Goal: Task Accomplishment & Management: Use online tool/utility

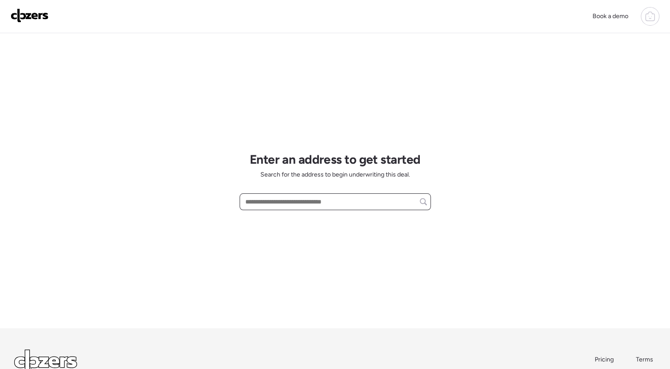
click at [347, 204] on input "text" at bounding box center [334, 202] width 183 height 12
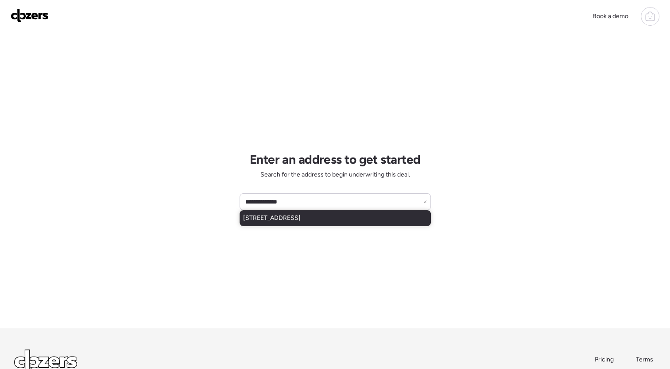
click at [328, 224] on div "3855 Kingsland Ct, Saint Louis, MO, 63116" at bounding box center [334, 218] width 191 height 16
type input "**********"
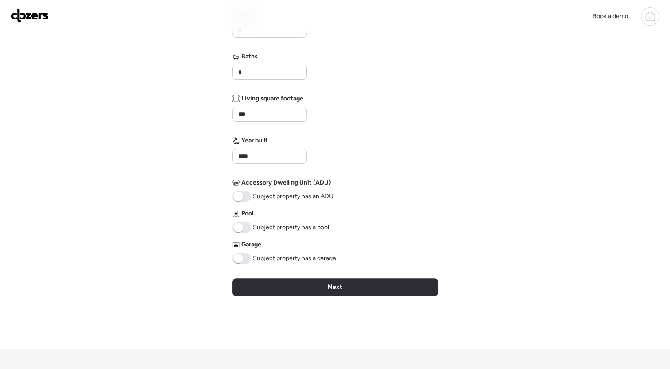
scroll to position [136, 0]
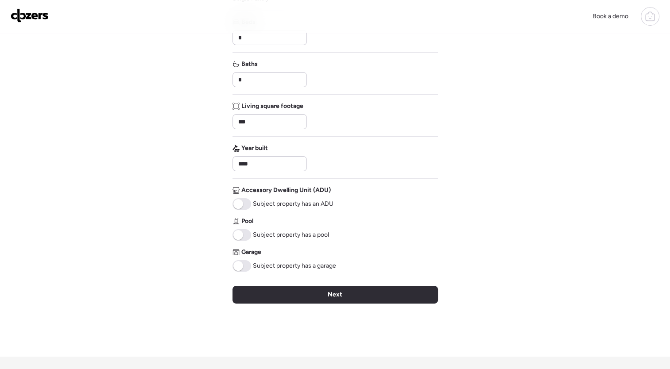
click at [262, 192] on span "Accessory Dwelling Unit (ADU)" at bounding box center [285, 190] width 89 height 9
drag, startPoint x: 262, startPoint y: 192, endPoint x: 351, endPoint y: 197, distance: 89.5
click at [351, 197] on div "Address 3855 Kingsland Ct, Saint Louis, MO 63116 Property type Single Family Be…" at bounding box center [334, 109] width 205 height 326
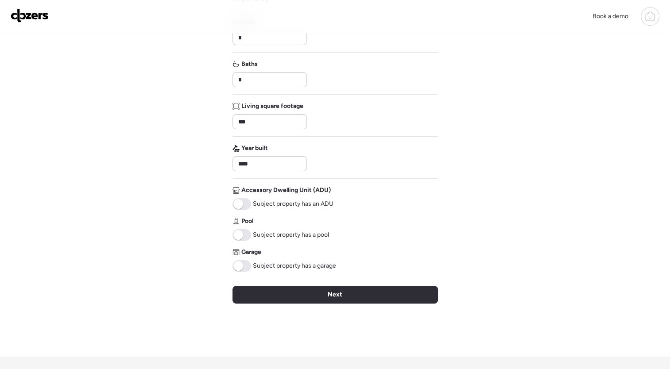
click at [310, 203] on span "Subject property has an ADU" at bounding box center [293, 204] width 81 height 9
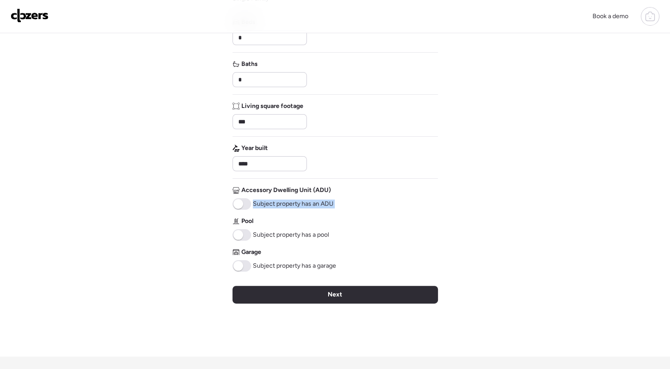
click at [310, 203] on span "Subject property has an ADU" at bounding box center [293, 204] width 81 height 9
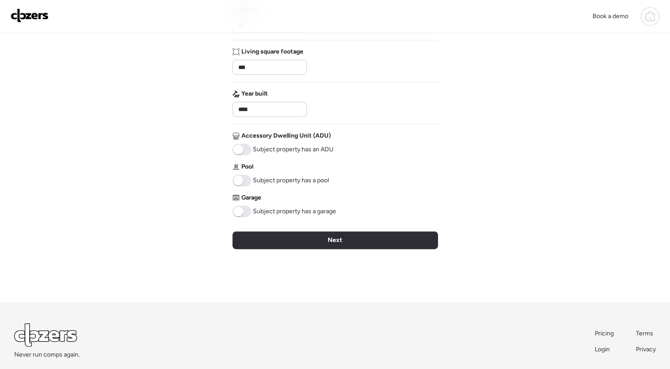
scroll to position [197, 0]
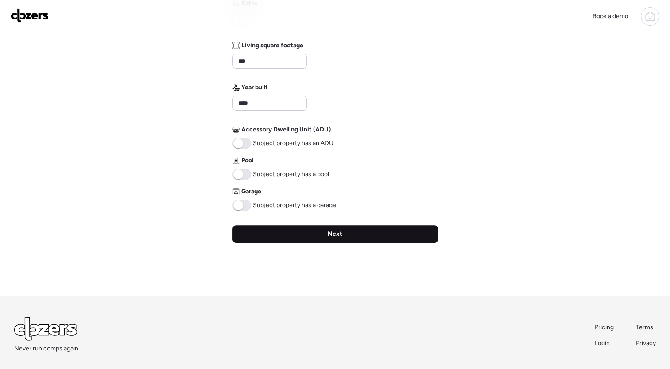
click at [354, 233] on div "Next" at bounding box center [334, 234] width 205 height 18
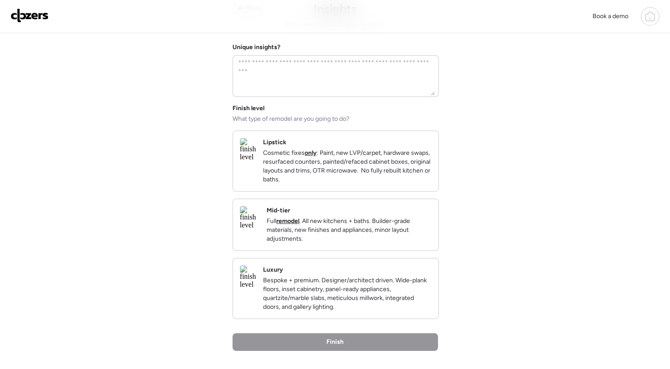
scroll to position [44, 0]
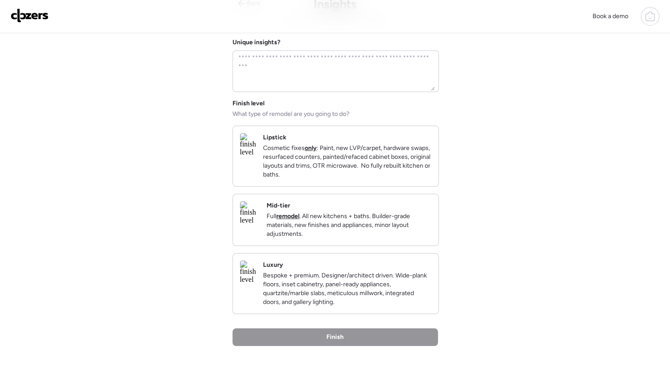
click at [372, 235] on p "Full remodel . All new kitchens + baths. Builder-grade materials, new finishes …" at bounding box center [348, 225] width 165 height 27
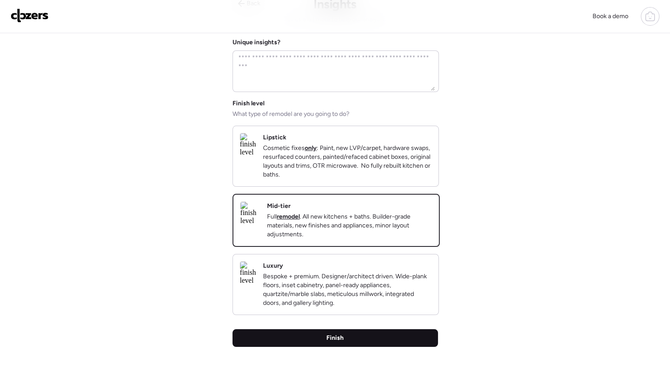
click at [363, 347] on div "Finish" at bounding box center [334, 338] width 205 height 18
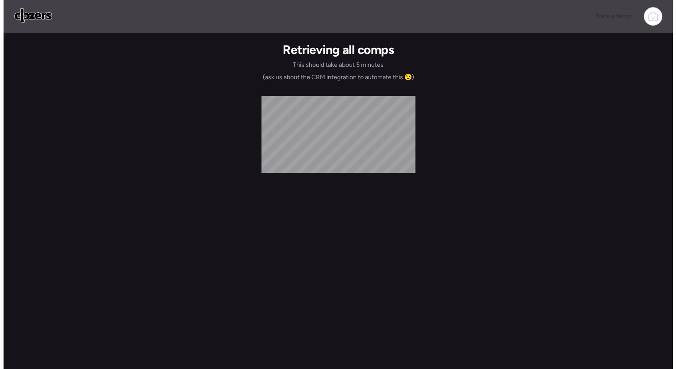
scroll to position [0, 0]
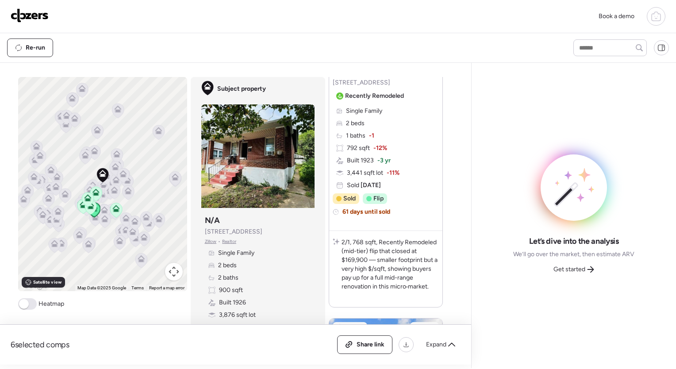
scroll to position [158, 0]
click at [21, 304] on span at bounding box center [24, 304] width 10 height 10
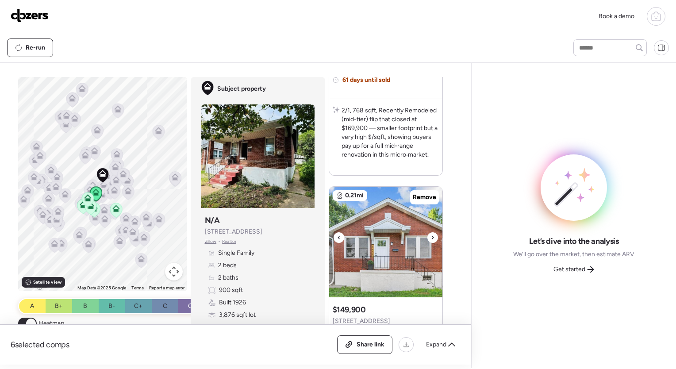
scroll to position [332, 0]
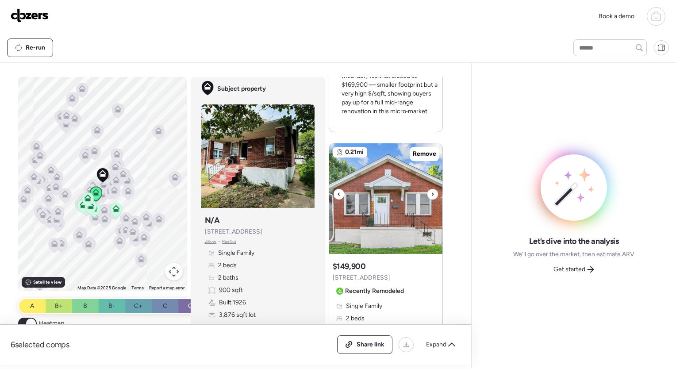
click at [432, 193] on div at bounding box center [433, 194] width 11 height 11
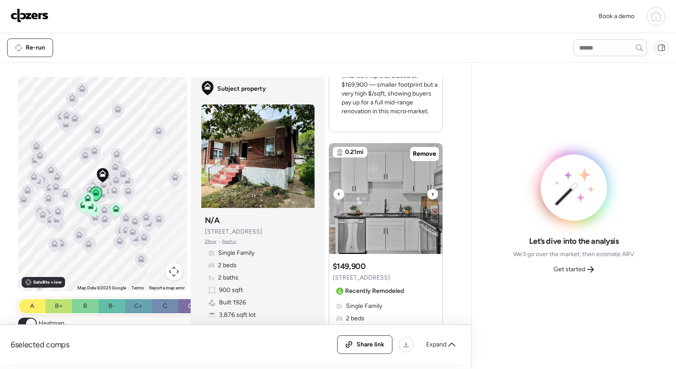
click at [432, 193] on div at bounding box center [433, 194] width 11 height 11
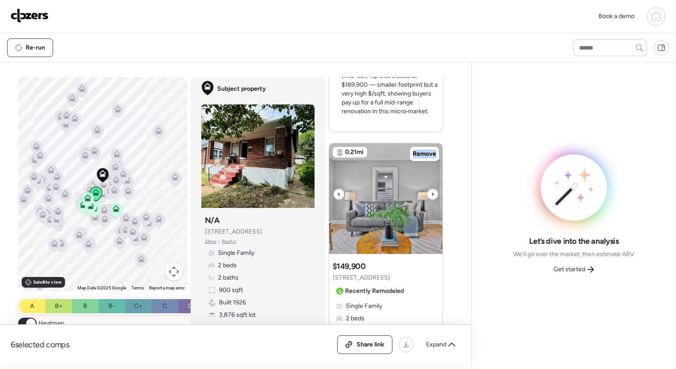
click at [432, 193] on div at bounding box center [433, 194] width 11 height 11
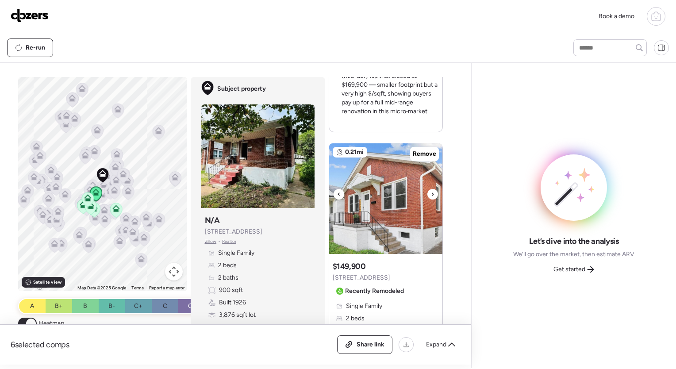
click at [432, 194] on icon at bounding box center [433, 194] width 2 height 3
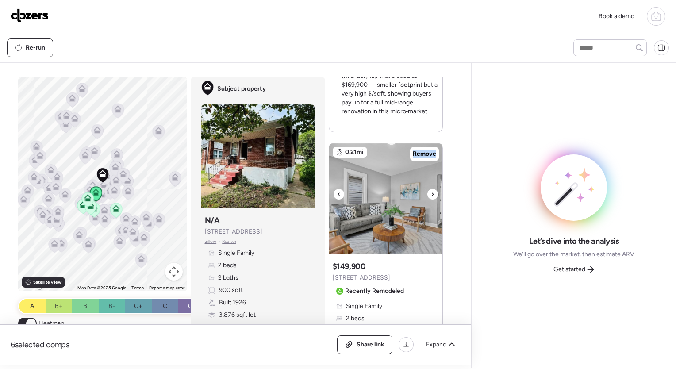
click at [432, 194] on icon at bounding box center [433, 194] width 2 height 3
click at [431, 194] on icon at bounding box center [433, 194] width 4 height 11
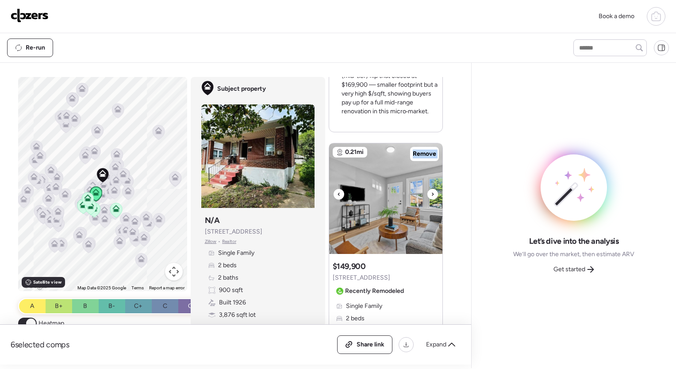
click at [431, 194] on icon at bounding box center [433, 194] width 4 height 11
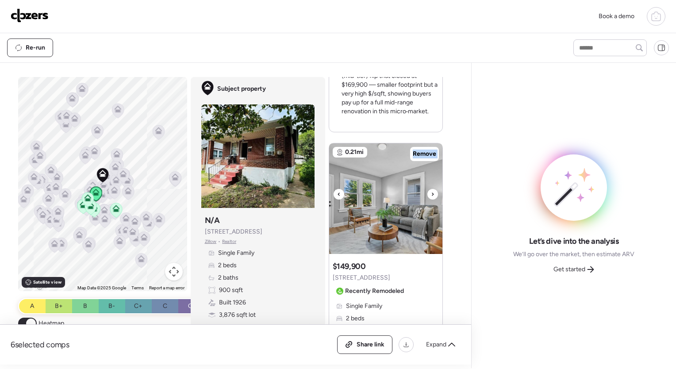
click at [431, 194] on icon at bounding box center [433, 194] width 4 height 11
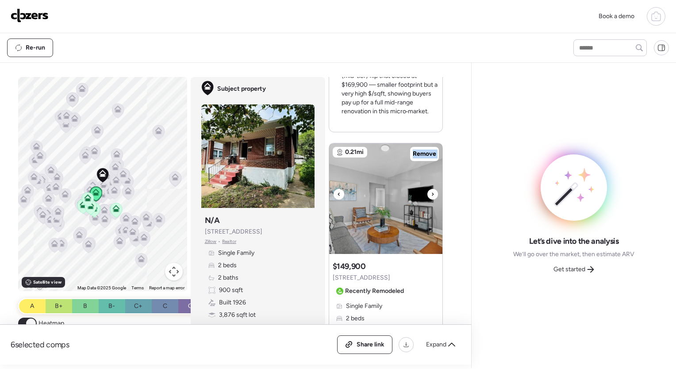
click at [431, 194] on icon at bounding box center [433, 194] width 4 height 11
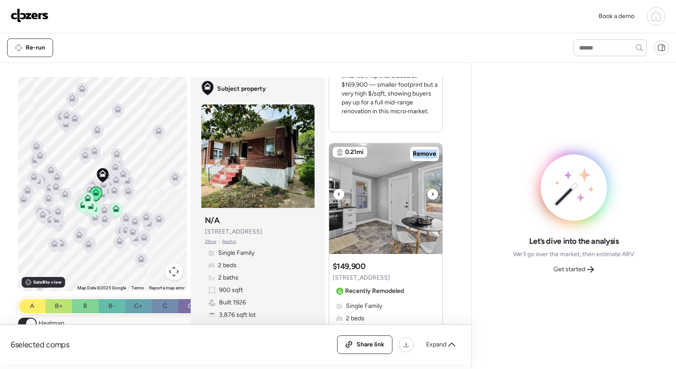
click at [431, 194] on icon at bounding box center [433, 194] width 4 height 11
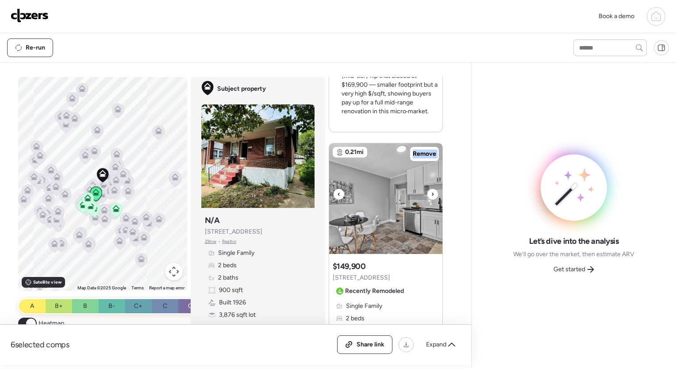
click at [431, 194] on icon at bounding box center [433, 194] width 4 height 11
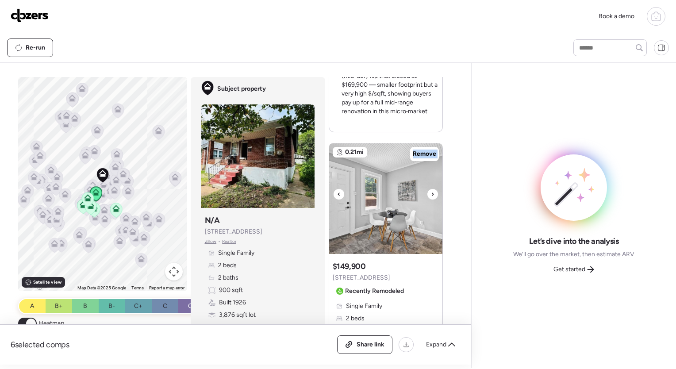
click at [431, 194] on icon at bounding box center [433, 194] width 4 height 11
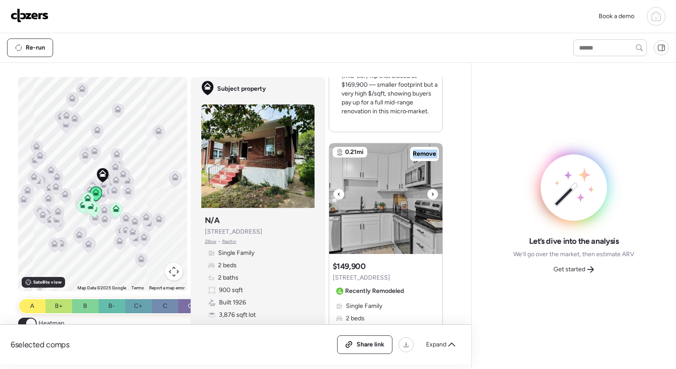
click at [431, 194] on icon at bounding box center [433, 194] width 4 height 11
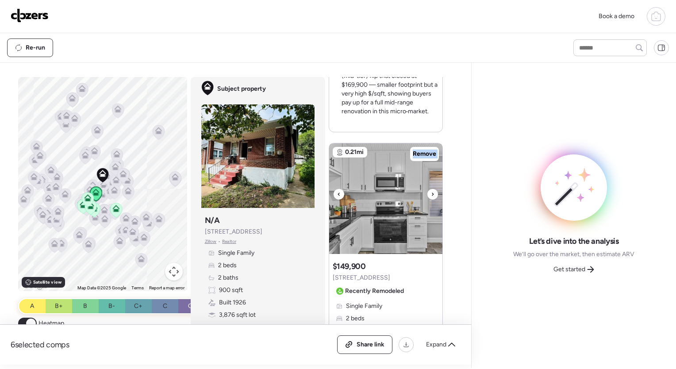
click at [431, 194] on icon at bounding box center [433, 194] width 4 height 11
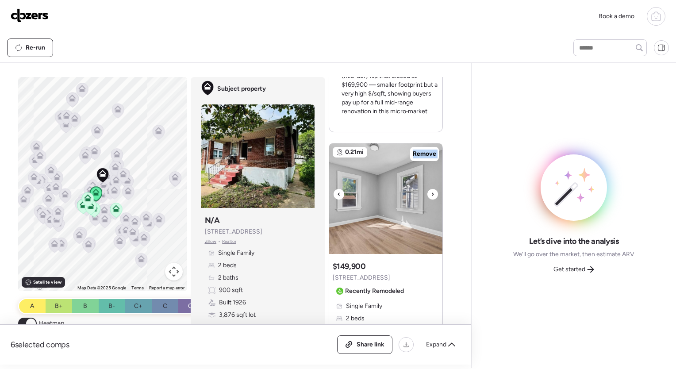
click at [431, 194] on icon at bounding box center [433, 194] width 4 height 11
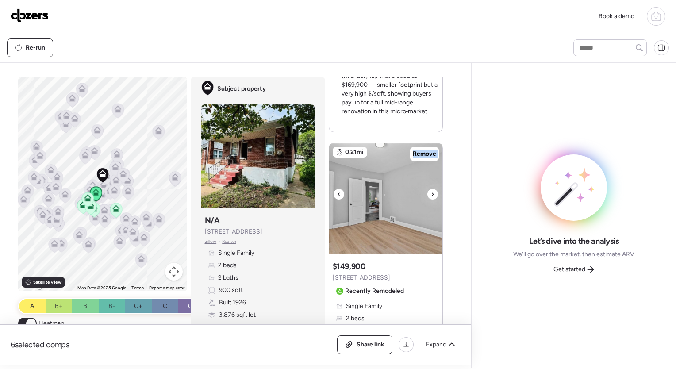
click at [431, 194] on icon at bounding box center [433, 194] width 4 height 11
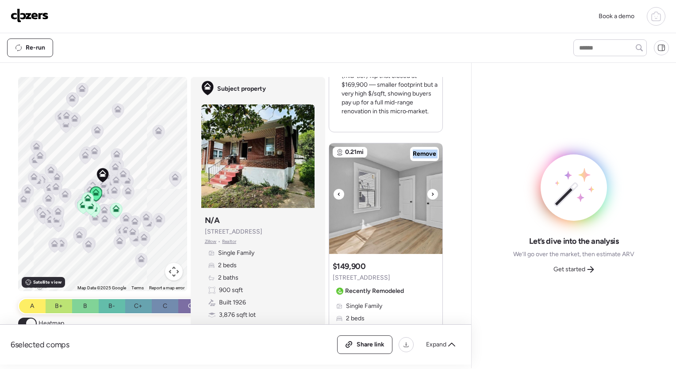
click at [431, 194] on icon at bounding box center [433, 194] width 4 height 11
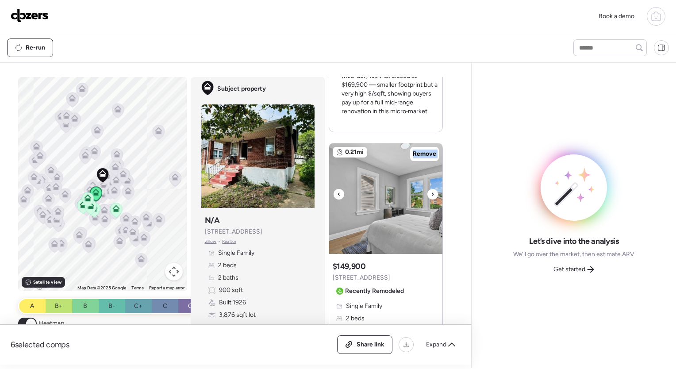
click at [431, 194] on icon at bounding box center [433, 194] width 4 height 11
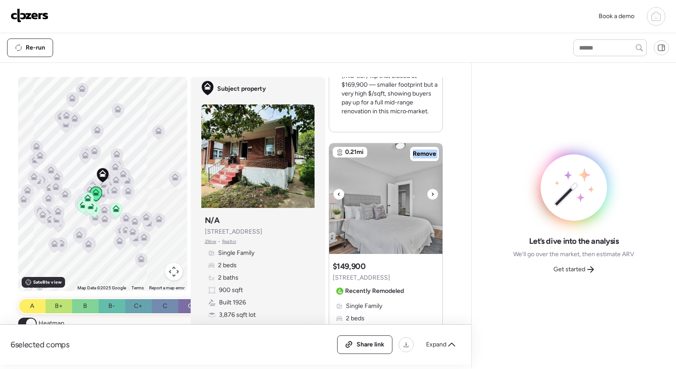
click at [431, 194] on icon at bounding box center [433, 194] width 4 height 11
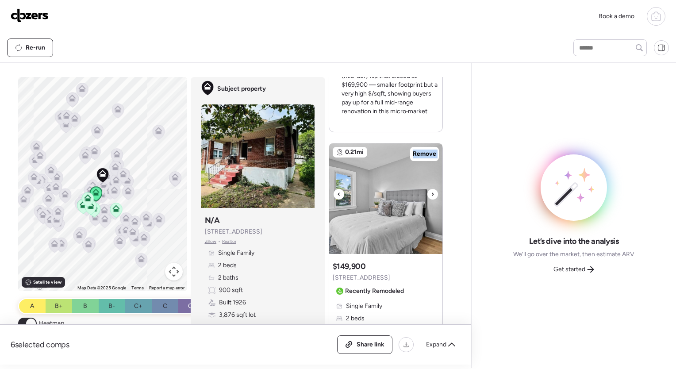
click at [431, 194] on icon at bounding box center [433, 194] width 4 height 11
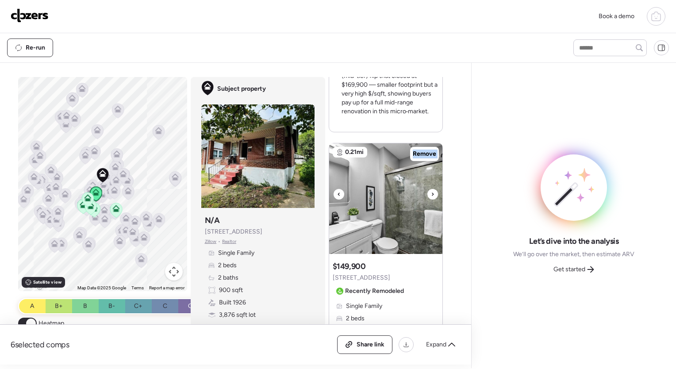
click at [431, 194] on icon at bounding box center [433, 194] width 4 height 11
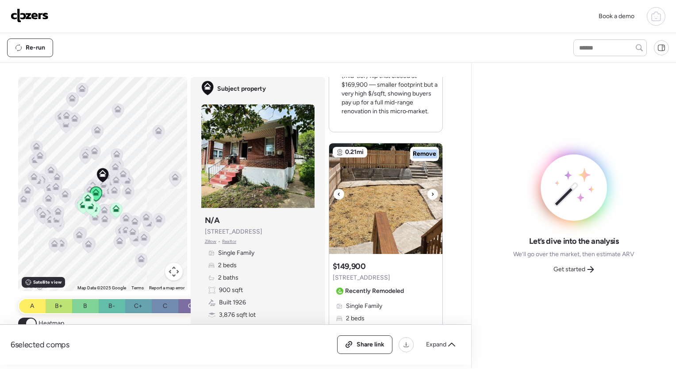
click at [431, 194] on icon at bounding box center [433, 194] width 4 height 11
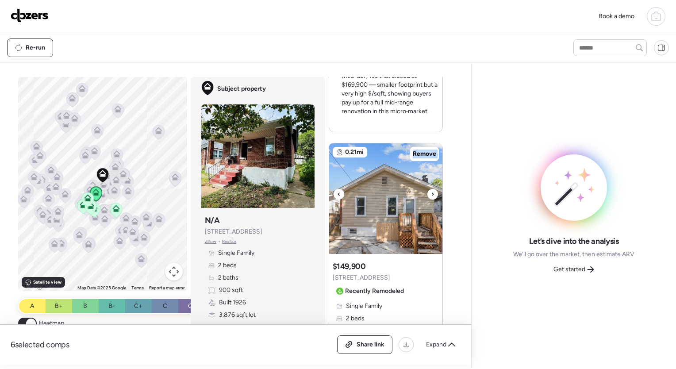
click at [431, 194] on icon at bounding box center [433, 194] width 4 height 11
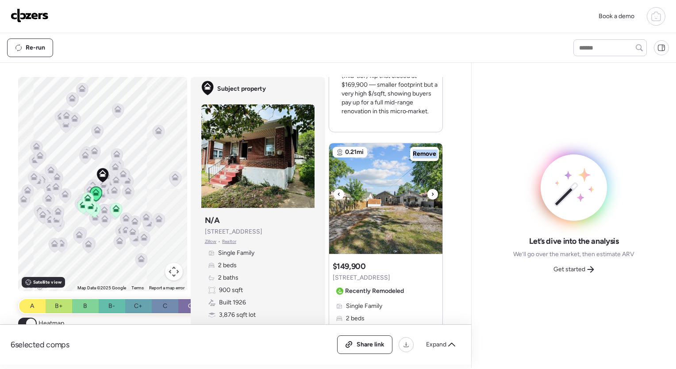
click at [431, 194] on icon at bounding box center [433, 194] width 4 height 11
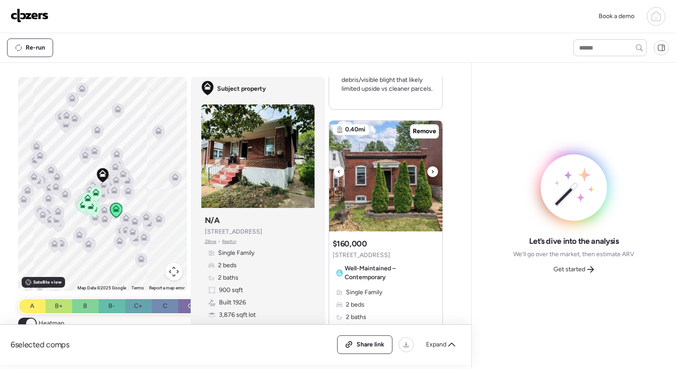
scroll to position [726, 0]
click at [432, 170] on icon at bounding box center [433, 170] width 2 height 3
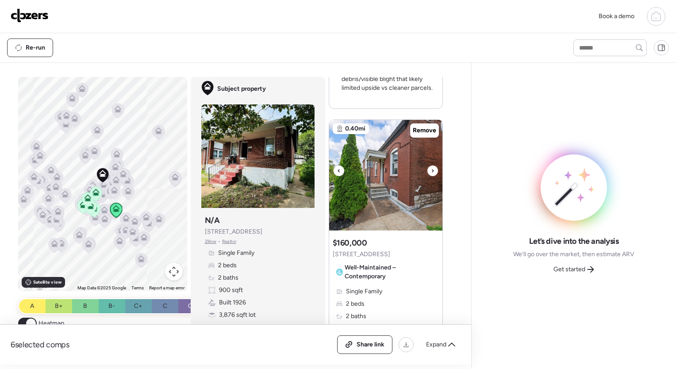
click at [432, 170] on icon at bounding box center [433, 170] width 2 height 3
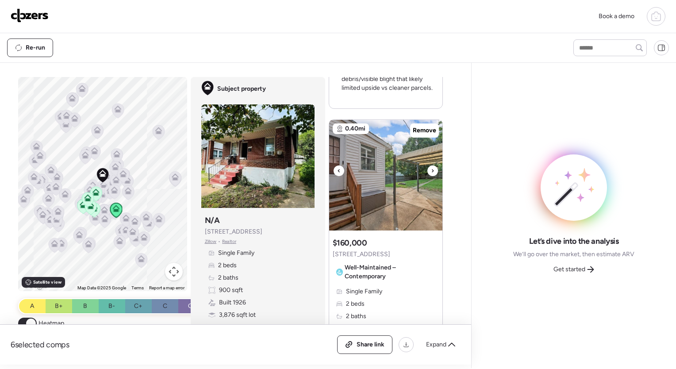
click at [432, 170] on icon at bounding box center [433, 170] width 2 height 3
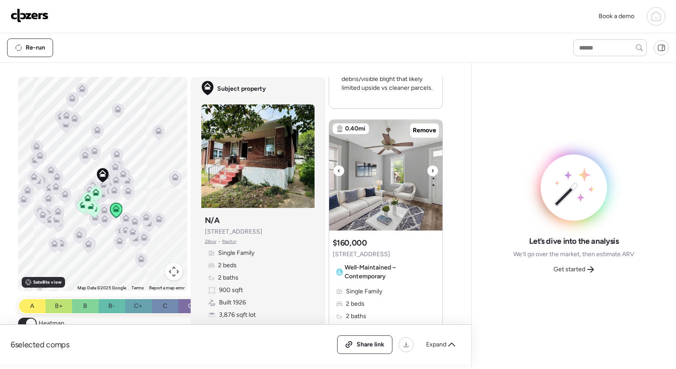
click at [432, 170] on icon at bounding box center [433, 170] width 2 height 3
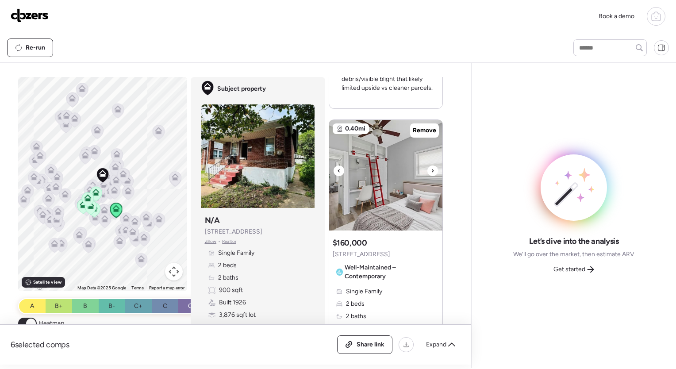
click at [432, 170] on icon at bounding box center [433, 170] width 2 height 3
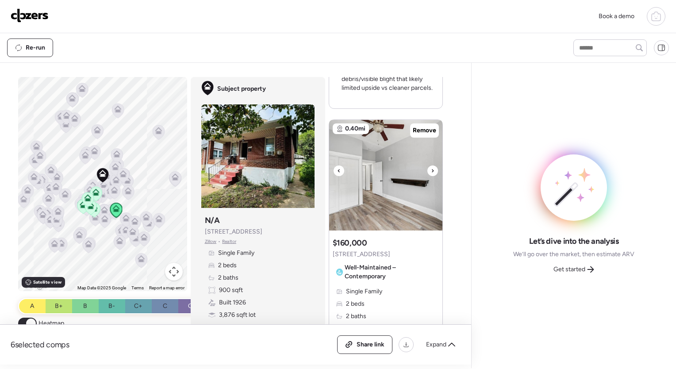
click at [432, 170] on icon at bounding box center [433, 170] width 2 height 3
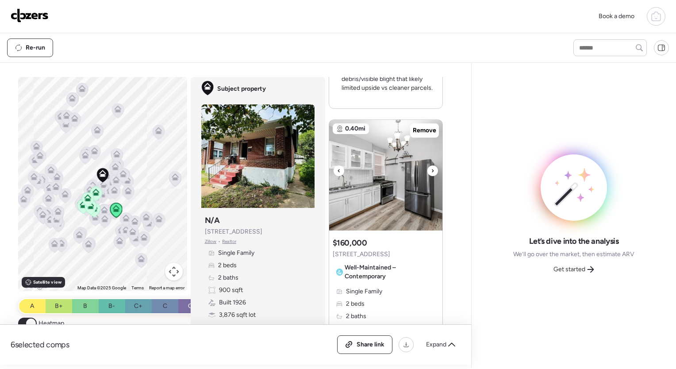
click at [432, 170] on icon at bounding box center [433, 170] width 2 height 3
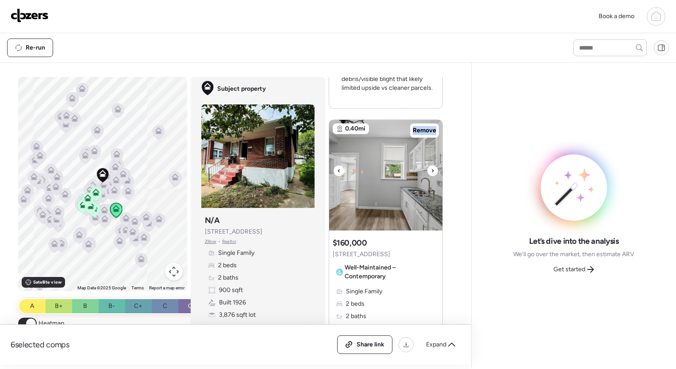
click at [432, 170] on icon at bounding box center [433, 170] width 2 height 3
click at [431, 170] on icon at bounding box center [433, 171] width 4 height 11
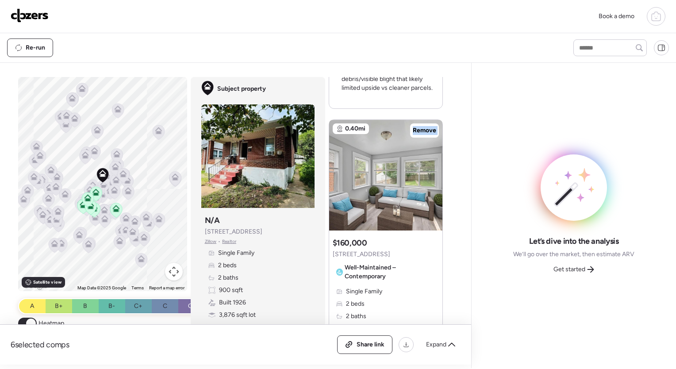
click at [431, 170] on icon at bounding box center [433, 171] width 4 height 11
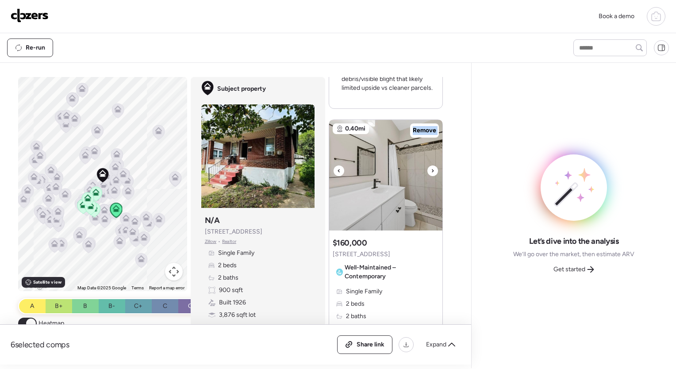
click at [431, 170] on icon at bounding box center [433, 171] width 4 height 11
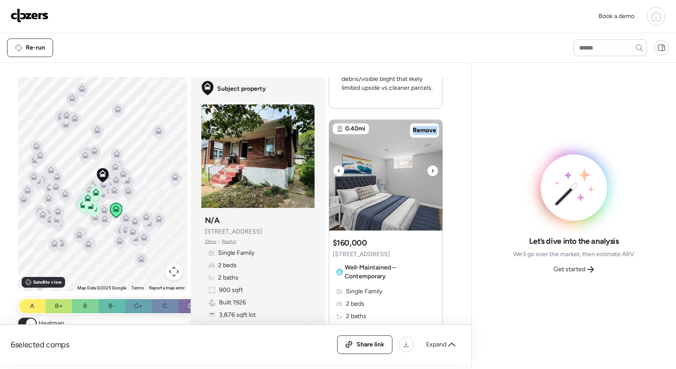
click at [431, 170] on icon at bounding box center [433, 171] width 4 height 11
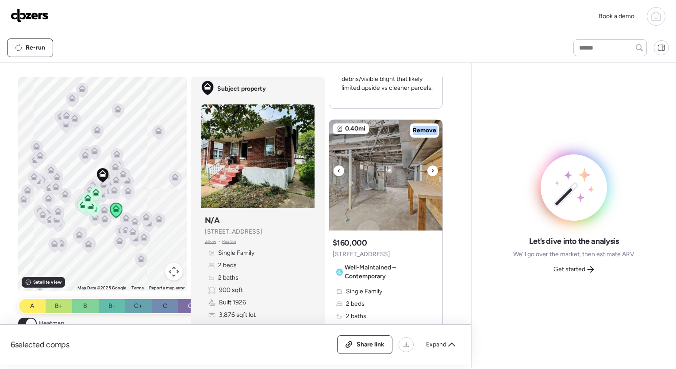
click at [431, 170] on icon at bounding box center [433, 171] width 4 height 11
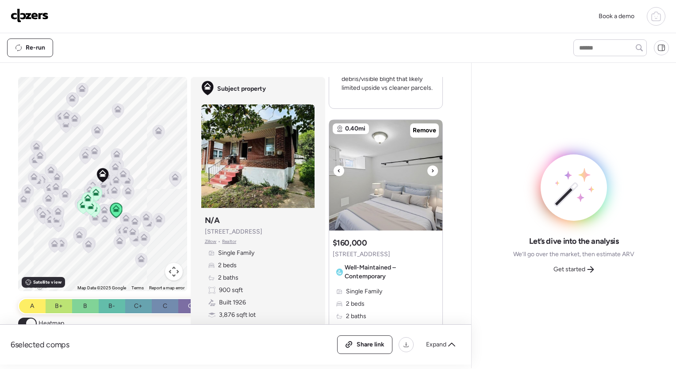
click at [431, 170] on icon at bounding box center [433, 171] width 4 height 11
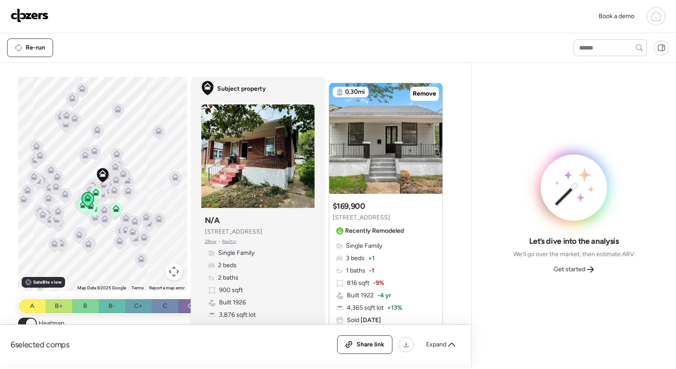
scroll to position [1160, 0]
click at [432, 132] on icon at bounding box center [433, 133] width 2 height 3
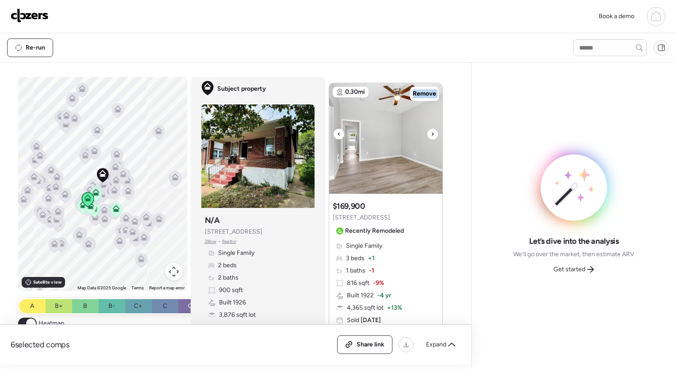
click at [431, 131] on icon at bounding box center [433, 134] width 4 height 11
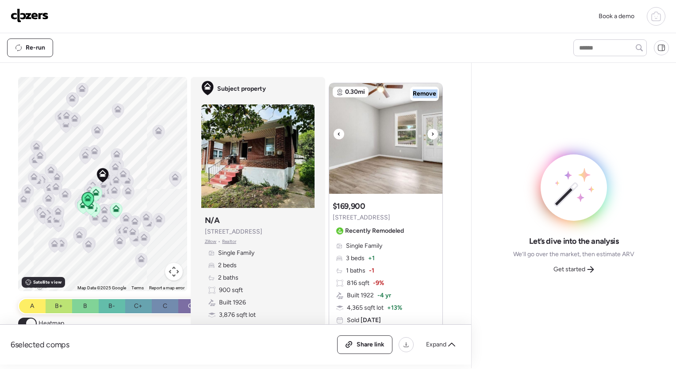
click at [431, 131] on icon at bounding box center [433, 134] width 4 height 11
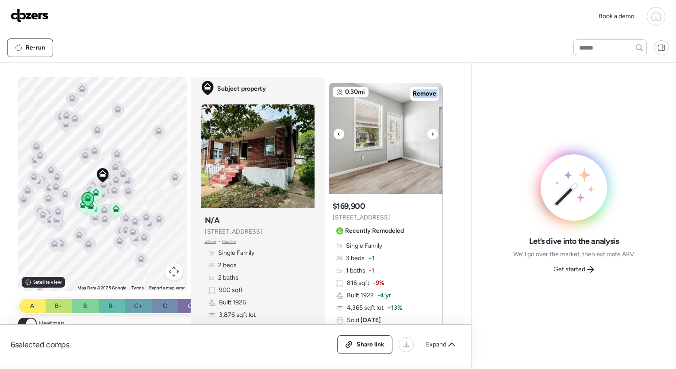
click at [431, 131] on icon at bounding box center [433, 134] width 4 height 11
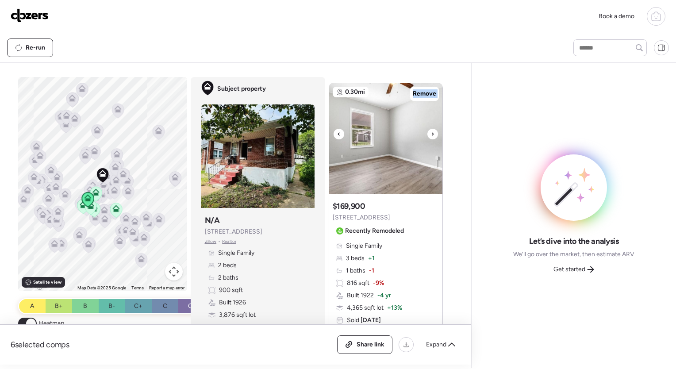
click at [431, 131] on icon at bounding box center [433, 134] width 4 height 11
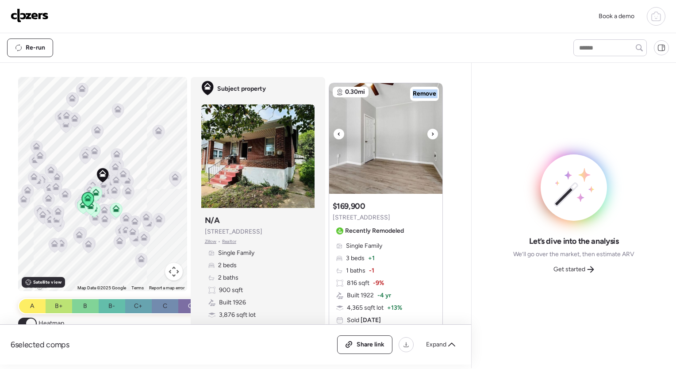
click at [431, 131] on icon at bounding box center [433, 134] width 4 height 11
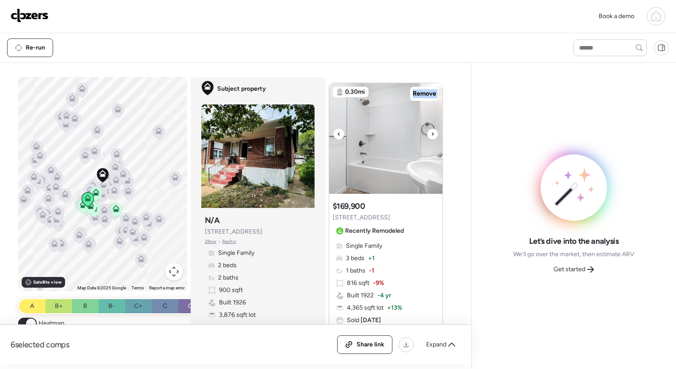
click at [431, 131] on icon at bounding box center [433, 134] width 4 height 11
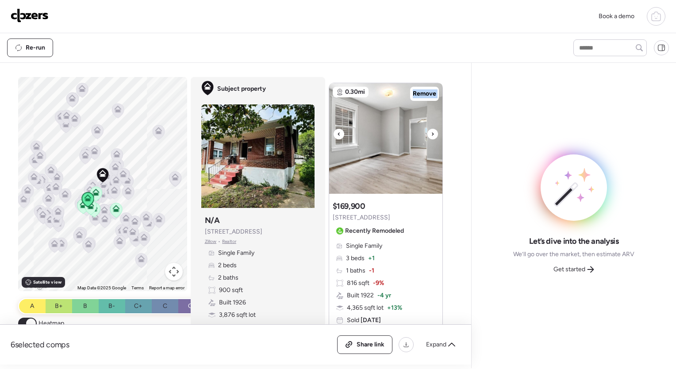
click at [431, 131] on icon at bounding box center [433, 134] width 4 height 11
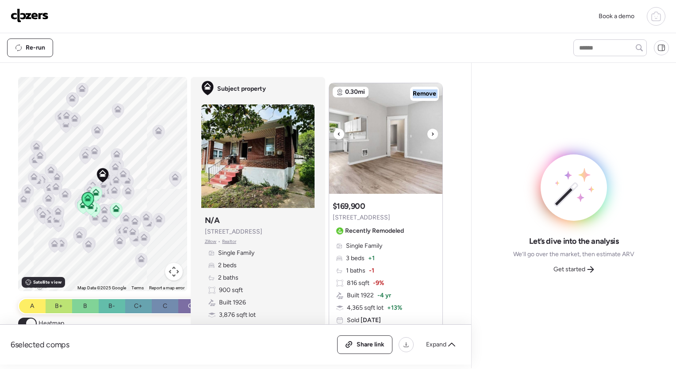
click at [431, 131] on icon at bounding box center [433, 134] width 4 height 11
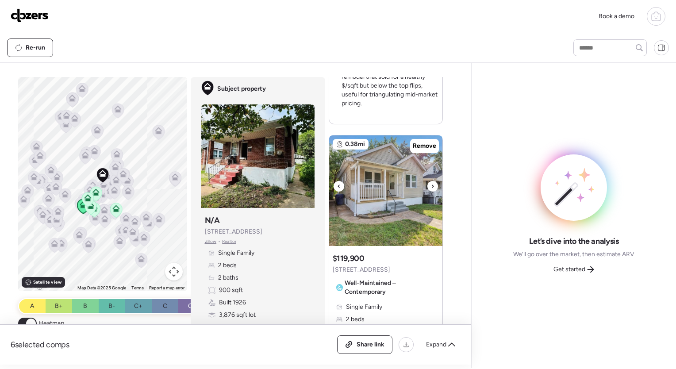
scroll to position [1867, 0]
click at [431, 183] on icon at bounding box center [433, 185] width 4 height 11
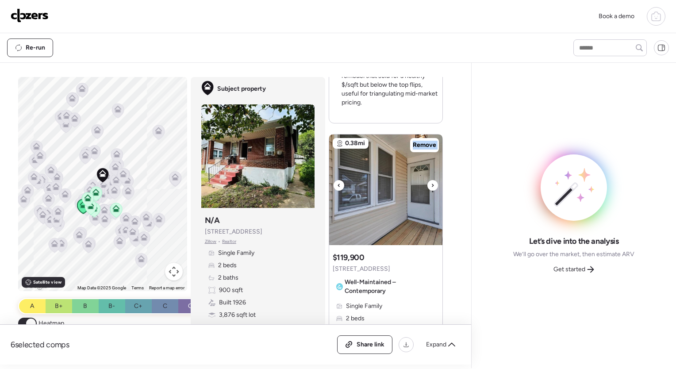
click at [431, 183] on icon at bounding box center [433, 185] width 4 height 11
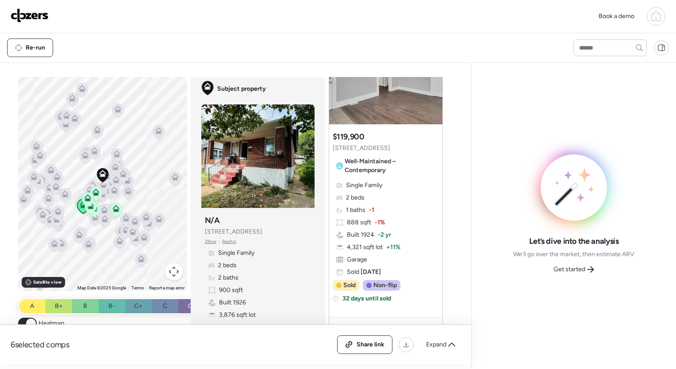
scroll to position [1988, 0]
click at [573, 270] on span "Get started" at bounding box center [570, 269] width 32 height 9
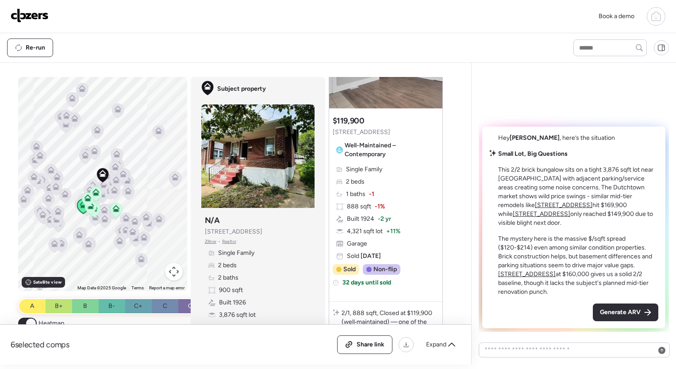
scroll to position [2004, 0]
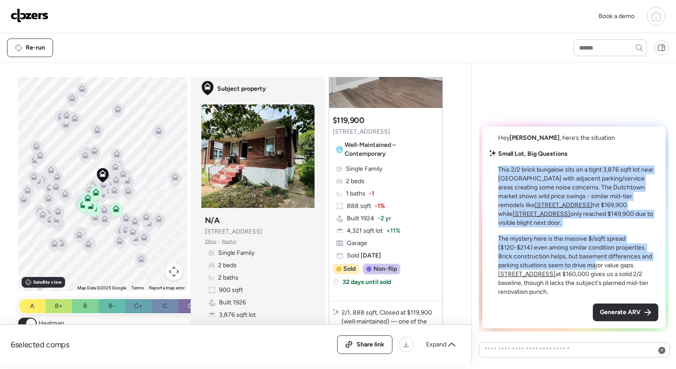
drag, startPoint x: 500, startPoint y: 180, endPoint x: 595, endPoint y: 266, distance: 128.8
click at [595, 266] on div "Small Lot, Big Questions This 2/2 brick bungalow sits on a tight 3,876 sqft lot…" at bounding box center [578, 223] width 160 height 147
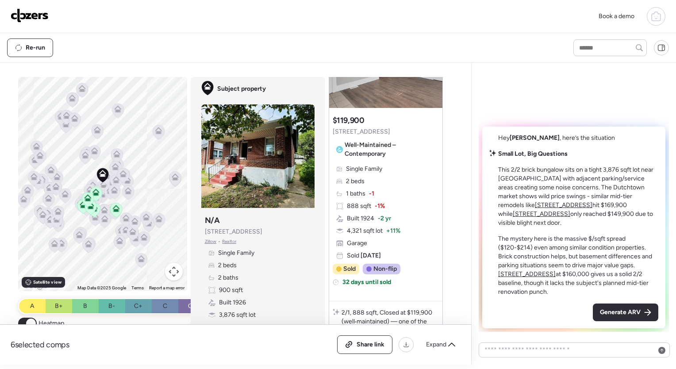
click at [561, 276] on p "The mystery here is the massive $/sqft spread ($120-$214) even among similar co…" at bounding box center [578, 266] width 160 height 62
drag, startPoint x: 561, startPoint y: 276, endPoint x: 586, endPoint y: 275, distance: 24.4
click at [586, 275] on p "The mystery here is the massive $/sqft spread ($120-$214) even among similar co…" at bounding box center [578, 266] width 160 height 62
drag, startPoint x: 586, startPoint y: 275, endPoint x: 556, endPoint y: 280, distance: 29.6
click at [556, 280] on p "The mystery here is the massive $/sqft spread ($120-$214) even among similar co…" at bounding box center [578, 266] width 160 height 62
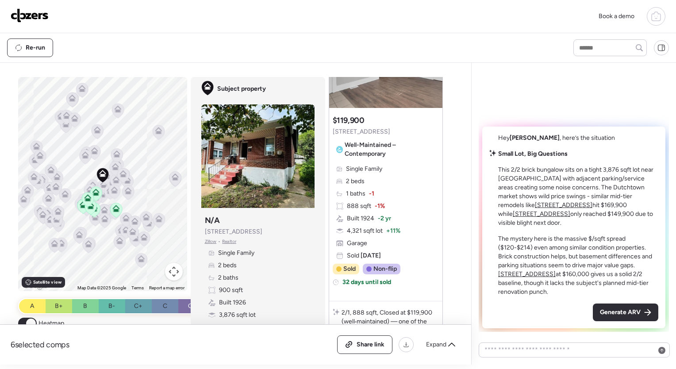
click at [545, 282] on p "The mystery here is the massive $/sqft spread ($120-$214) even among similar co…" at bounding box center [578, 266] width 160 height 62
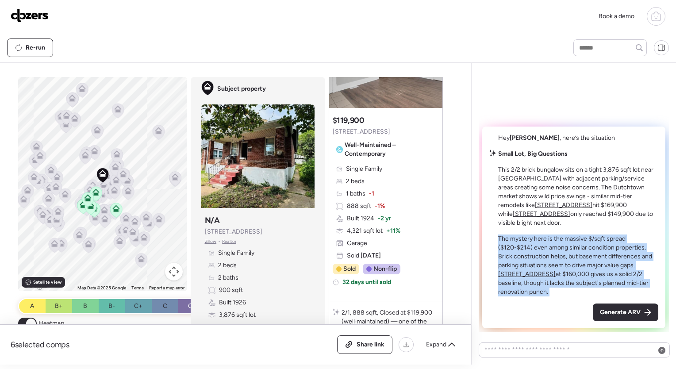
click at [545, 282] on p "The mystery here is the massive $/sqft spread ($120-$214) even among similar co…" at bounding box center [578, 266] width 160 height 62
drag, startPoint x: 545, startPoint y: 282, endPoint x: 548, endPoint y: 293, distance: 10.5
click at [548, 293] on p "The mystery here is the massive $/sqft spread ($120-$214) even among similar co…" at bounding box center [578, 266] width 160 height 62
click at [573, 271] on p "The mystery here is the massive $/sqft spread ($120-$214) even among similar co…" at bounding box center [578, 266] width 160 height 62
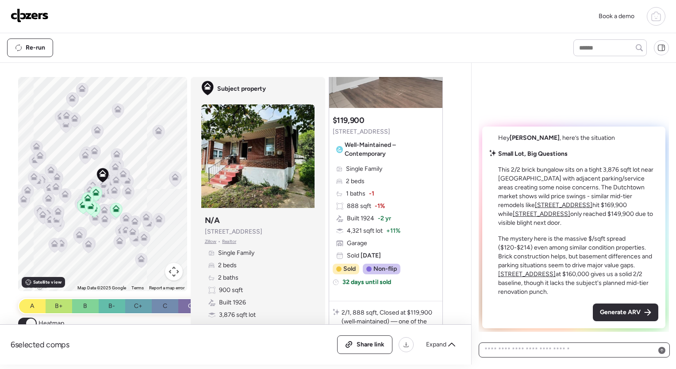
click at [536, 348] on textarea at bounding box center [574, 350] width 183 height 12
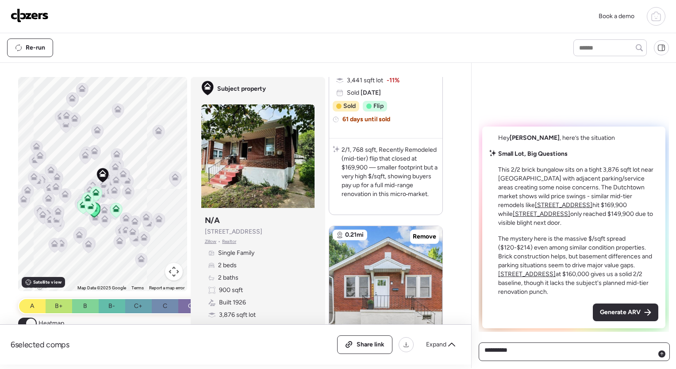
scroll to position [0, 0]
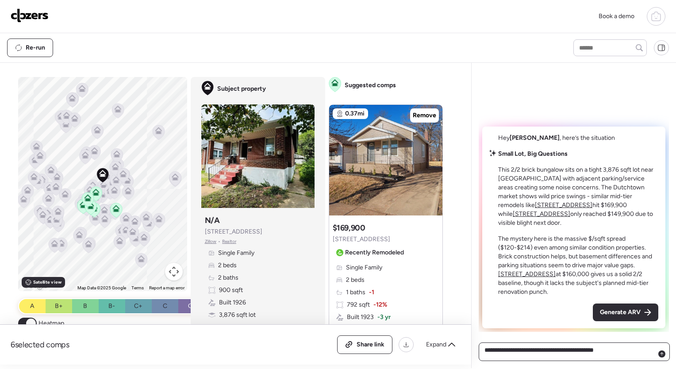
type textarea "**********"
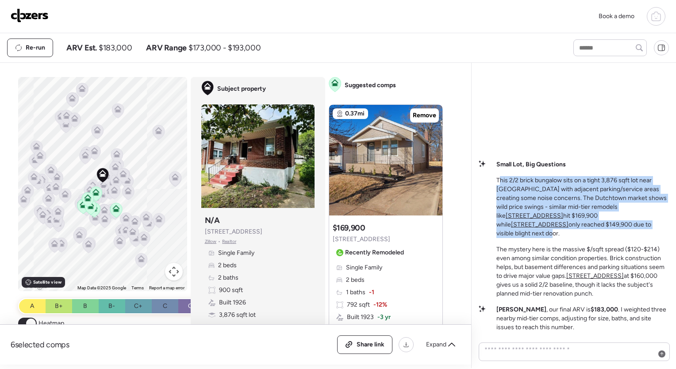
drag, startPoint x: 499, startPoint y: 187, endPoint x: 567, endPoint y: 240, distance: 86.3
click at [567, 240] on div "Small Lot, Big Questions This 2/2 brick bungalow sits on a tight 3,876 sqft lot…" at bounding box center [583, 229] width 173 height 138
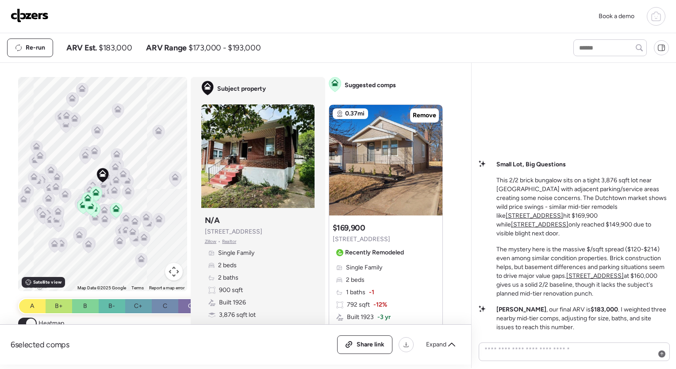
click at [545, 168] on strong "Small Lot, Big Questions" at bounding box center [531, 165] width 69 height 8
click at [558, 290] on p "The mystery here is the massive $/sqft spread ($120-$214) even among similar co…" at bounding box center [583, 271] width 173 height 53
click at [563, 324] on p "Timothy , our final ARV is $183,000 . I weighted three nearby mid‑tier comps, a…" at bounding box center [583, 318] width 173 height 27
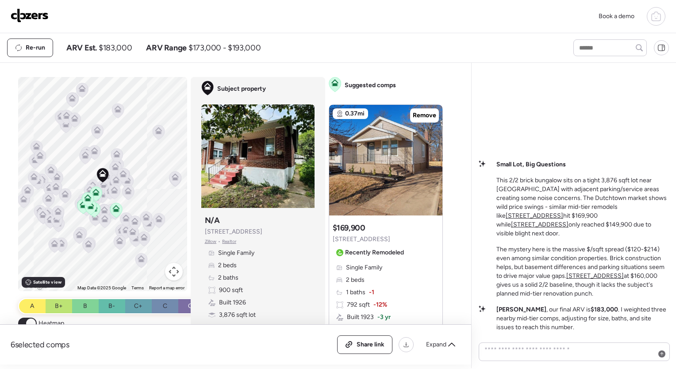
click at [563, 324] on p "Timothy , our final ARV is $183,000 . I weighted three nearby mid‑tier comps, a…" at bounding box center [583, 318] width 173 height 27
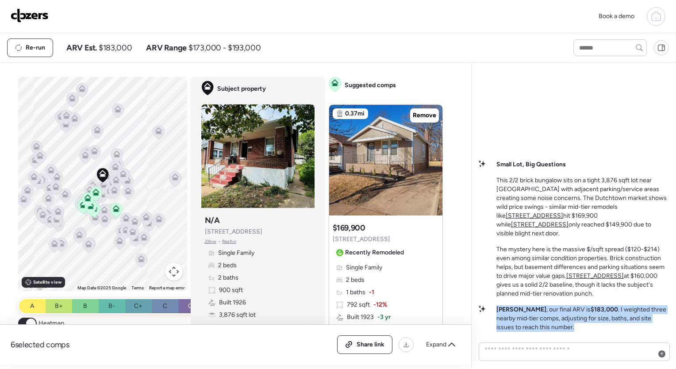
click at [563, 324] on p "Timothy , our final ARV is $183,000 . I weighted three nearby mid‑tier comps, a…" at bounding box center [583, 318] width 173 height 27
drag, startPoint x: 563, startPoint y: 324, endPoint x: 568, endPoint y: 323, distance: 4.9
click at [568, 323] on p "Timothy , our final ARV is $183,000 . I weighted three nearby mid‑tier comps, a…" at bounding box center [583, 318] width 173 height 27
click at [533, 321] on p "Timothy , our final ARV is $183,000 . I weighted three nearby mid‑tier comps, a…" at bounding box center [583, 318] width 173 height 27
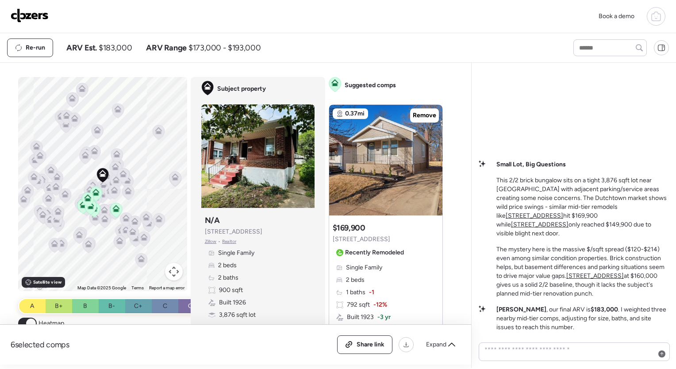
click at [533, 321] on p "Timothy , our final ARV is $183,000 . I weighted three nearby mid‑tier comps, a…" at bounding box center [583, 318] width 173 height 27
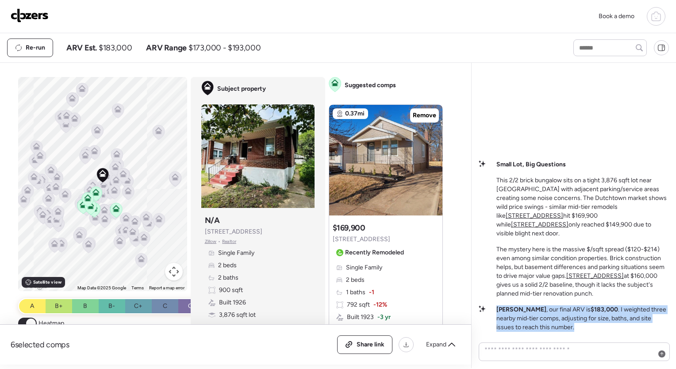
click at [533, 321] on p "Timothy , our final ARV is $183,000 . I weighted three nearby mid‑tier comps, a…" at bounding box center [583, 318] width 173 height 27
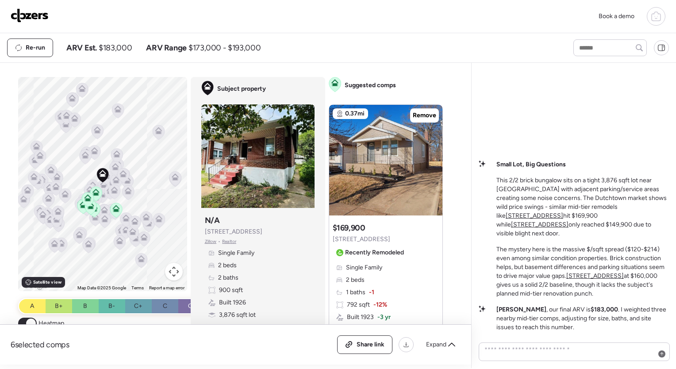
drag, startPoint x: 533, startPoint y: 321, endPoint x: 560, endPoint y: 336, distance: 30.7
click at [560, 336] on div "Small Lot, Big Questions This 2/2 brick bungalow sits on a tight 3,876 sqft lot…" at bounding box center [573, 215] width 205 height 305
click at [535, 329] on p "Timothy , our final ARV is $183,000 . I weighted three nearby mid‑tier comps, a…" at bounding box center [583, 318] width 173 height 27
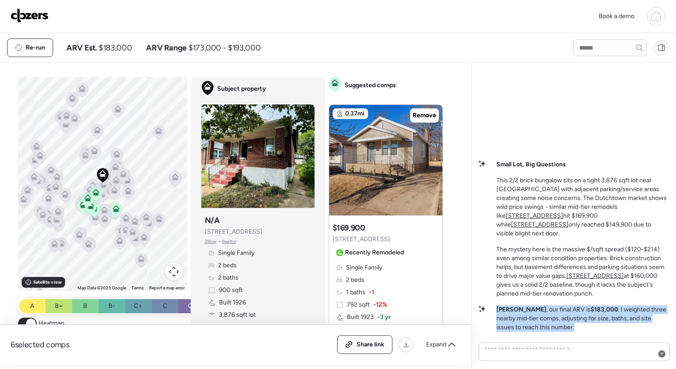
click at [535, 329] on p "Timothy , our final ARV is $183,000 . I weighted three nearby mid‑tier comps, a…" at bounding box center [583, 318] width 173 height 27
drag, startPoint x: 535, startPoint y: 329, endPoint x: 573, endPoint y: 334, distance: 37.9
click at [573, 334] on div "Small Lot, Big Questions This 2/2 brick bungalow sits on a tight 3,876 sqft lot…" at bounding box center [573, 215] width 205 height 305
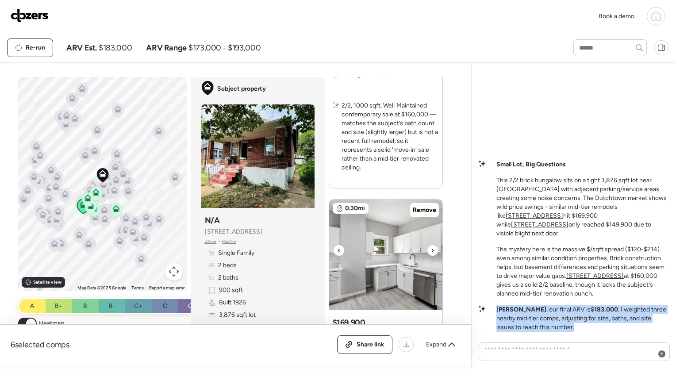
scroll to position [1044, 0]
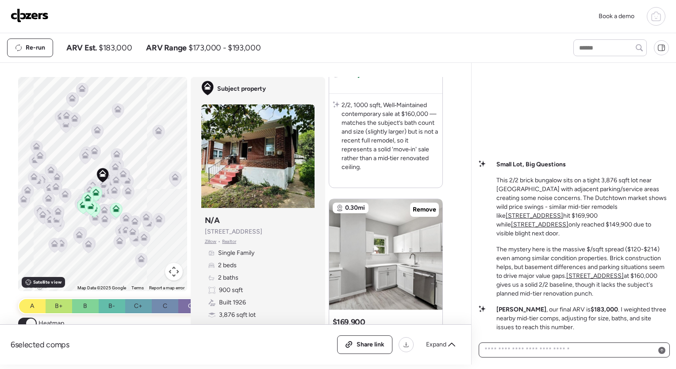
click at [552, 348] on textarea at bounding box center [574, 350] width 183 height 12
click at [574, 353] on textarea at bounding box center [574, 350] width 183 height 12
type textarea "*"
click at [536, 309] on p "Timothy , our final ARV is $183,000 . I weighted three nearby mid‑tier comps, a…" at bounding box center [583, 318] width 173 height 27
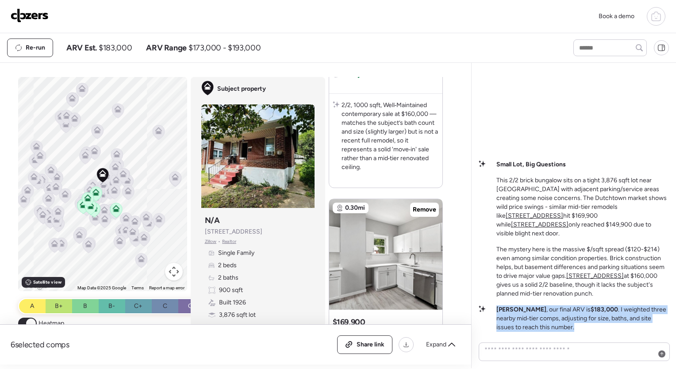
drag, startPoint x: 536, startPoint y: 309, endPoint x: 577, endPoint y: 314, distance: 41.1
click at [577, 314] on p "Timothy , our final ARV is $183,000 . I weighted three nearby mid‑tier comps, a…" at bounding box center [583, 318] width 173 height 27
drag, startPoint x: 577, startPoint y: 314, endPoint x: 538, endPoint y: 322, distance: 39.8
click at [538, 322] on p "Timothy , our final ARV is $183,000 . I weighted three nearby mid‑tier comps, a…" at bounding box center [583, 318] width 173 height 27
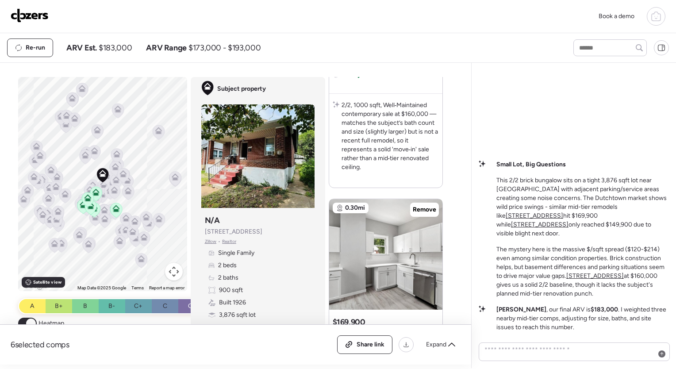
click at [514, 194] on p "This 2/2 brick bungalow sits on a tight 3,876 sqft lot near S Spring Ave with a…" at bounding box center [583, 207] width 173 height 62
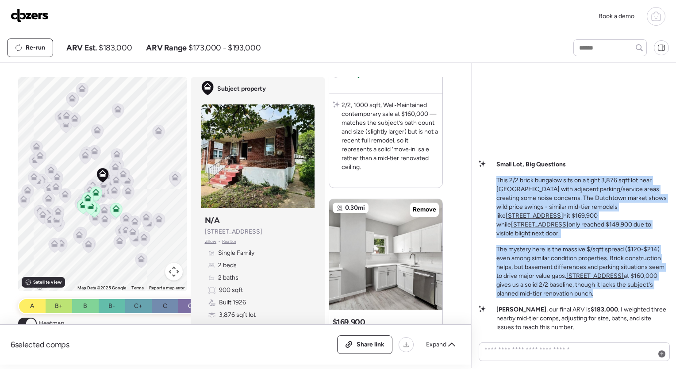
drag, startPoint x: 514, startPoint y: 194, endPoint x: 524, endPoint y: 307, distance: 112.9
click at [524, 307] on div "Small Lot, Big Questions This 2/2 brick bungalow sits on a tight 3,876 sqft lot…" at bounding box center [574, 246] width 190 height 172
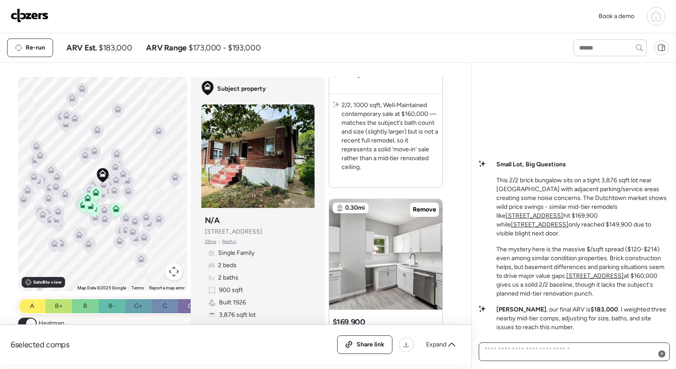
drag, startPoint x: 524, startPoint y: 307, endPoint x: 511, endPoint y: 359, distance: 54.3
click at [511, 359] on div at bounding box center [574, 352] width 191 height 19
type textarea "**********"
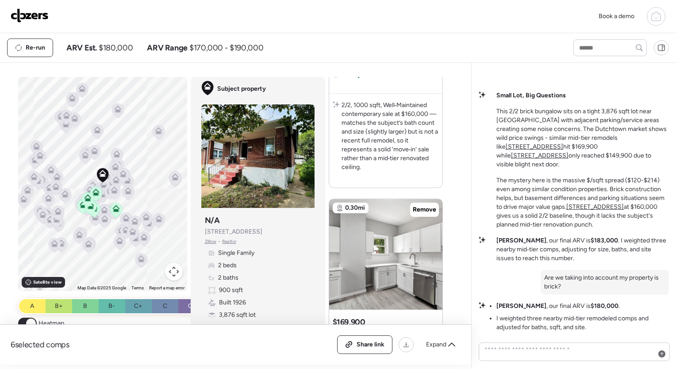
click at [566, 319] on li "I weighted three nearby mid‑tier remodeled comps and adjusted for baths, sqft, …" at bounding box center [583, 323] width 173 height 18
click at [564, 319] on li "I weighted three nearby mid‑tier remodeled comps and adjusted for baths, sqft, …" at bounding box center [583, 323] width 173 height 18
drag, startPoint x: 564, startPoint y: 319, endPoint x: 538, endPoint y: 302, distance: 31.7
click at [538, 302] on div "Small Lot, Big Questions This 2/2 brick bungalow sits on a tight 3,876 sqft lot…" at bounding box center [574, 211] width 190 height 241
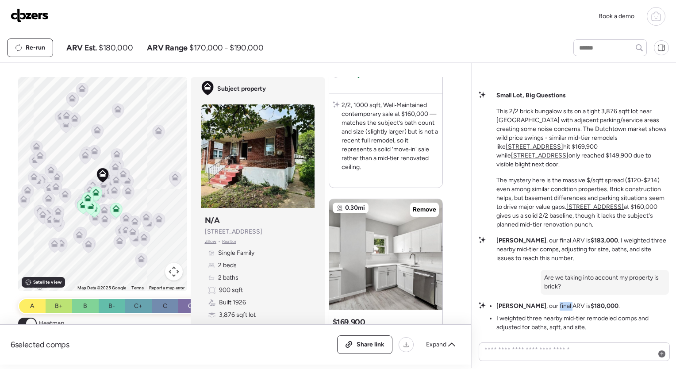
click at [538, 302] on li "Timothy , our final ARV is $180,000 ." at bounding box center [558, 306] width 123 height 9
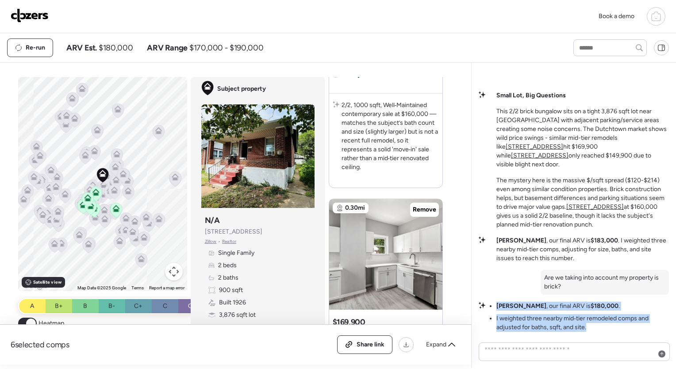
drag, startPoint x: 538, startPoint y: 302, endPoint x: 555, endPoint y: 323, distance: 27.7
click at [555, 323] on div "Small Lot, Big Questions This 2/2 brick bungalow sits on a tight 3,876 sqft lot…" at bounding box center [574, 211] width 190 height 241
drag, startPoint x: 555, startPoint y: 323, endPoint x: 547, endPoint y: 327, distance: 9.1
click at [547, 327] on li "I weighted three nearby mid‑tier remodeled comps and adjusted for baths, sqft, …" at bounding box center [583, 323] width 173 height 18
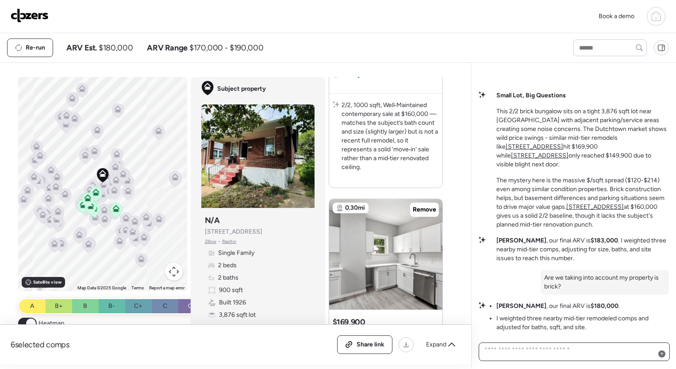
click at [542, 345] on textarea at bounding box center [574, 352] width 183 height 16
type textarea "**********"
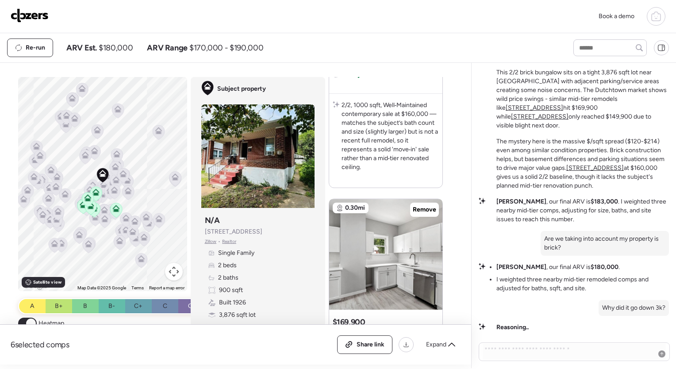
click at [563, 277] on li "I weighted three nearby mid‑tier remodeled comps and adjusted for baths, sqft, …" at bounding box center [583, 284] width 173 height 18
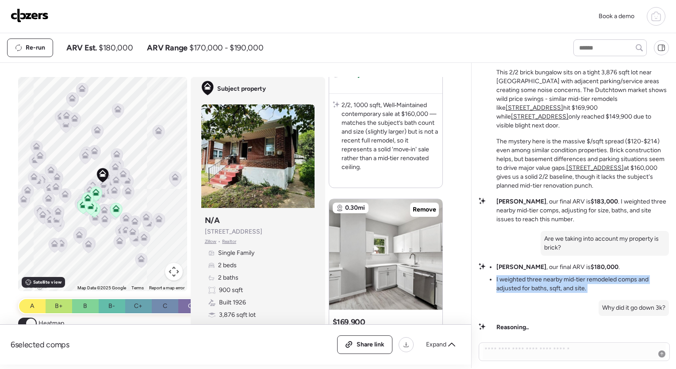
drag, startPoint x: 563, startPoint y: 277, endPoint x: 561, endPoint y: 286, distance: 9.0
click at [561, 286] on li "I weighted three nearby mid‑tier remodeled comps and adjusted for baths, sqft, …" at bounding box center [583, 284] width 173 height 18
drag, startPoint x: 561, startPoint y: 286, endPoint x: 538, endPoint y: 289, distance: 23.2
click at [538, 289] on li "I weighted three nearby mid‑tier remodeled comps and adjusted for baths, sqft, …" at bounding box center [583, 284] width 173 height 18
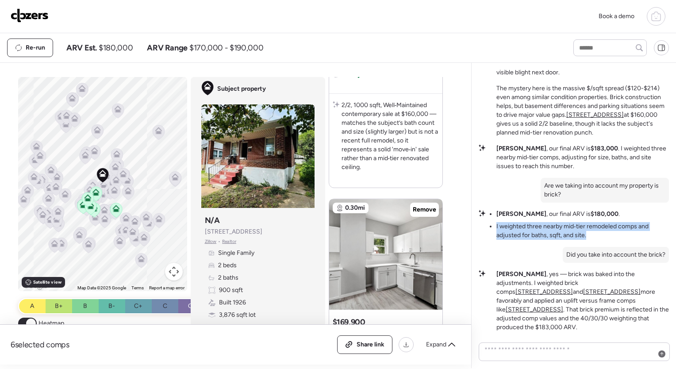
click at [616, 314] on p "Timothy , yes — brick was baked into the adjustments. I weighted brick comps 44…" at bounding box center [583, 301] width 173 height 62
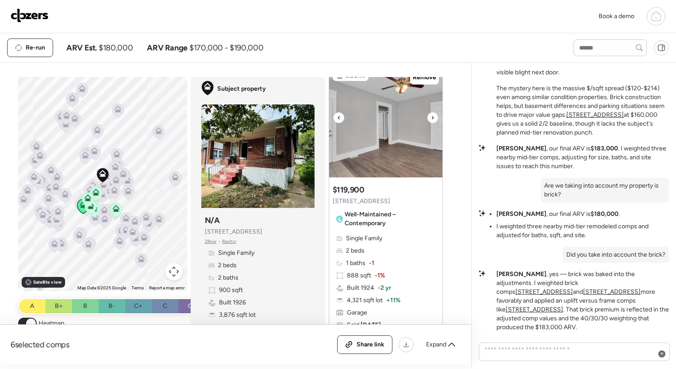
scroll to position [1936, 0]
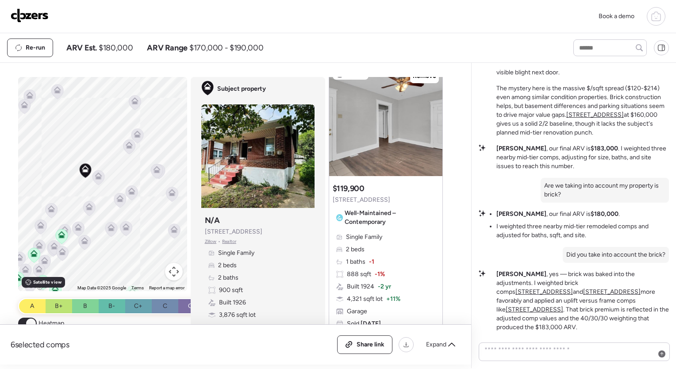
click at [96, 177] on icon at bounding box center [98, 178] width 6 height 3
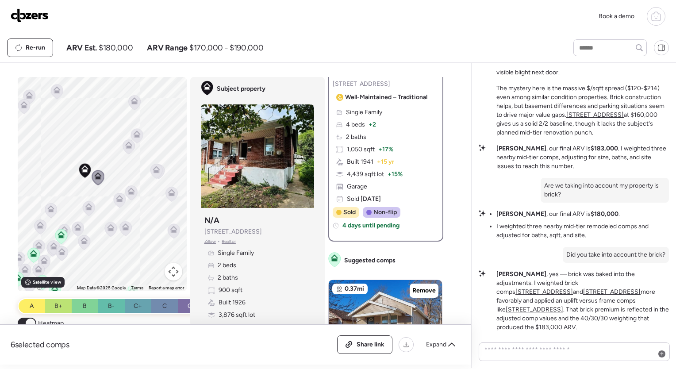
scroll to position [0, 0]
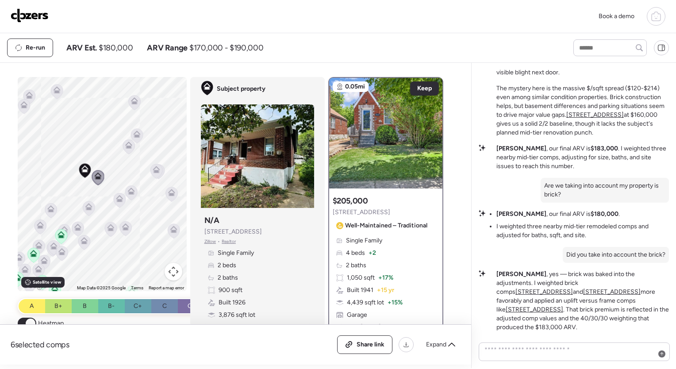
click at [115, 205] on icon at bounding box center [119, 200] width 12 height 15
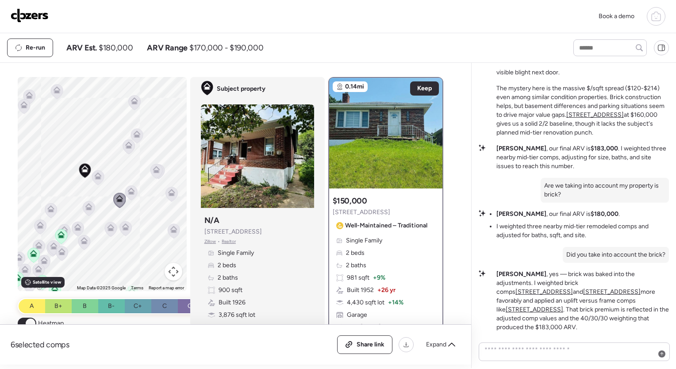
click at [86, 210] on icon at bounding box center [88, 206] width 7 height 7
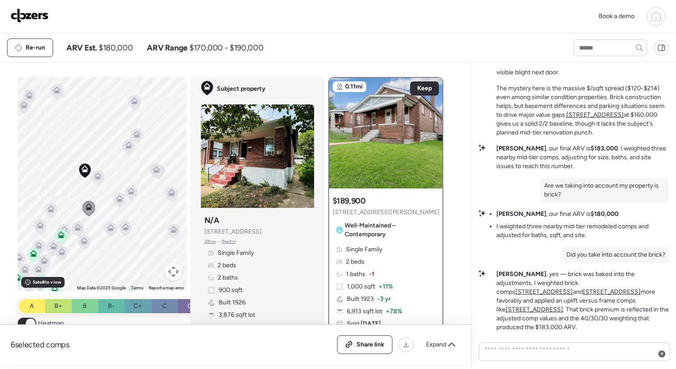
click at [27, 16] on img at bounding box center [30, 15] width 38 height 14
click at [660, 42] on div at bounding box center [661, 47] width 15 height 15
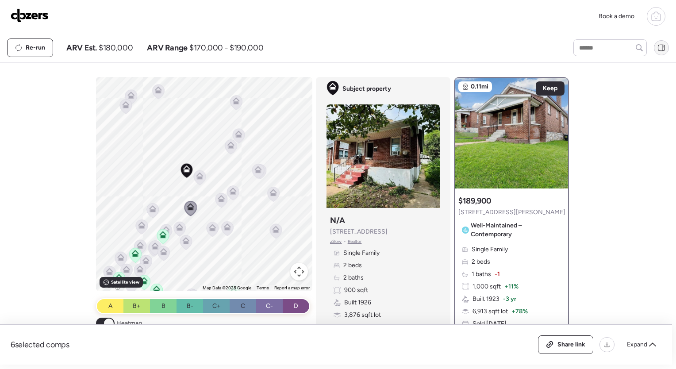
click at [661, 46] on icon at bounding box center [662, 48] width 8 height 8
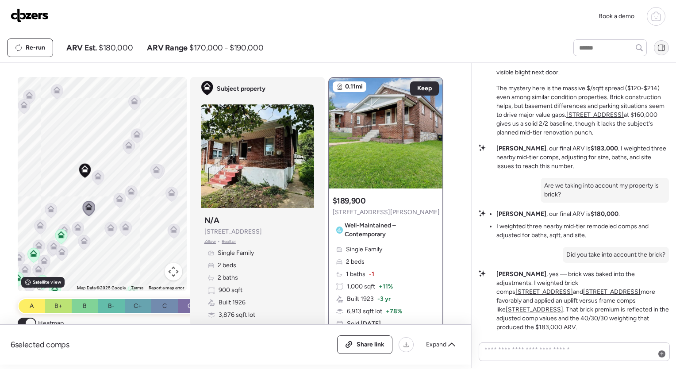
click at [661, 46] on icon at bounding box center [662, 48] width 8 height 8
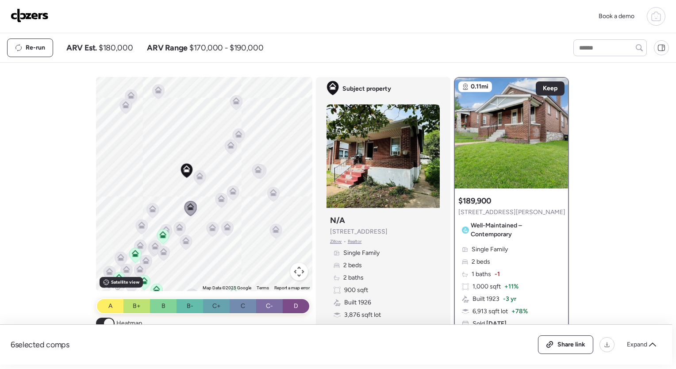
click at [656, 15] on icon at bounding box center [656, 16] width 11 height 11
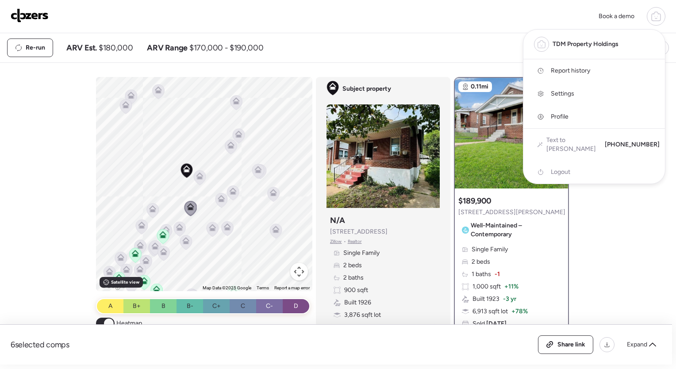
click at [575, 71] on span "Report history" at bounding box center [570, 70] width 39 height 9
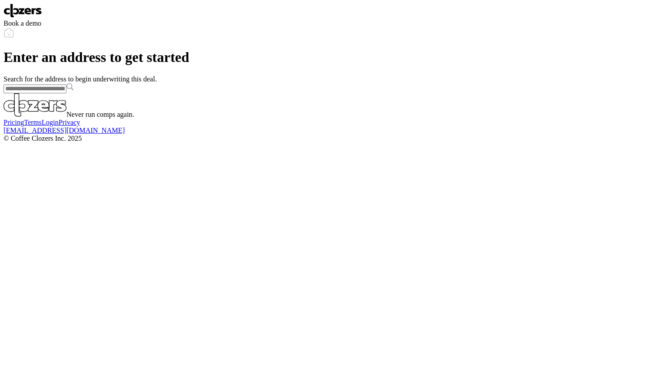
scroll to position [14, 0]
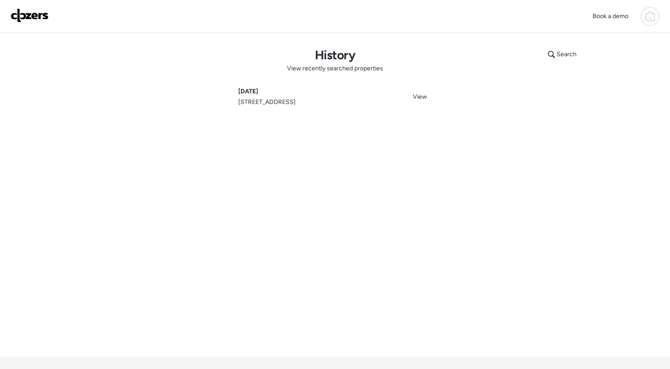
click at [274, 102] on span "[STREET_ADDRESS]" at bounding box center [267, 102] width 58 height 9
drag, startPoint x: 274, startPoint y: 102, endPoint x: 231, endPoint y: 91, distance: 44.3
click at [231, 91] on div "Search History View recently searched properties [DATE] [STREET_ADDRESS] View" at bounding box center [335, 195] width 620 height 324
drag, startPoint x: 231, startPoint y: 91, endPoint x: 297, endPoint y: 89, distance: 66.0
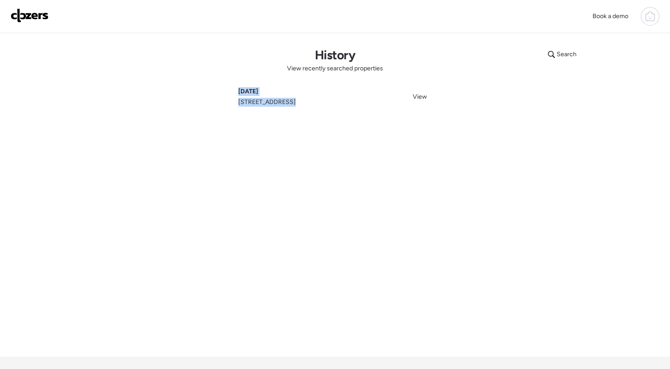
click at [296, 89] on div "[DATE] [STREET_ADDRESS]" at bounding box center [267, 96] width 58 height 19
click at [421, 100] on span "View" at bounding box center [420, 97] width 14 height 8
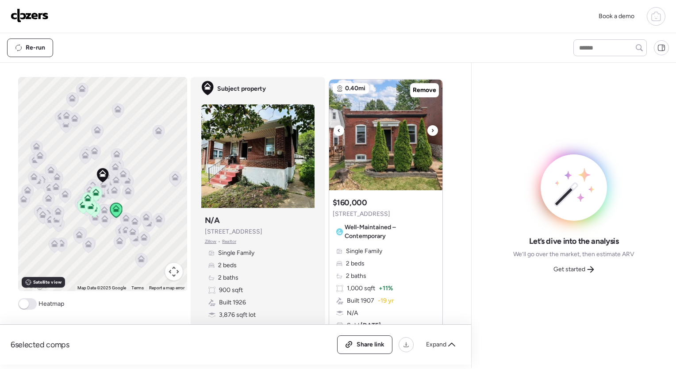
scroll to position [765, 0]
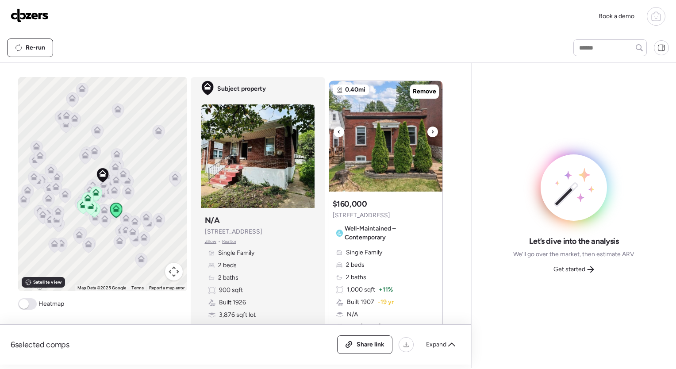
click at [431, 132] on icon at bounding box center [433, 132] width 4 height 11
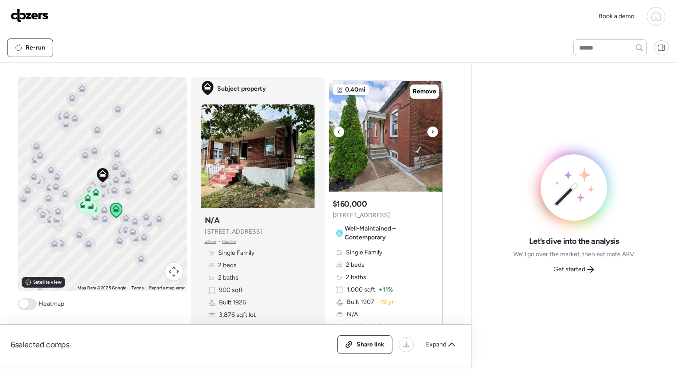
click at [431, 132] on icon at bounding box center [433, 132] width 4 height 11
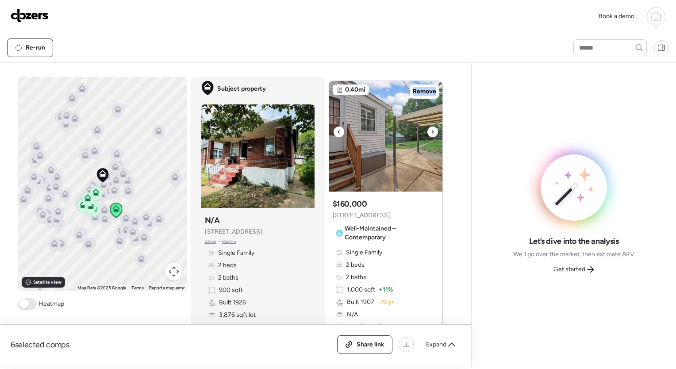
click at [431, 132] on icon at bounding box center [433, 132] width 4 height 11
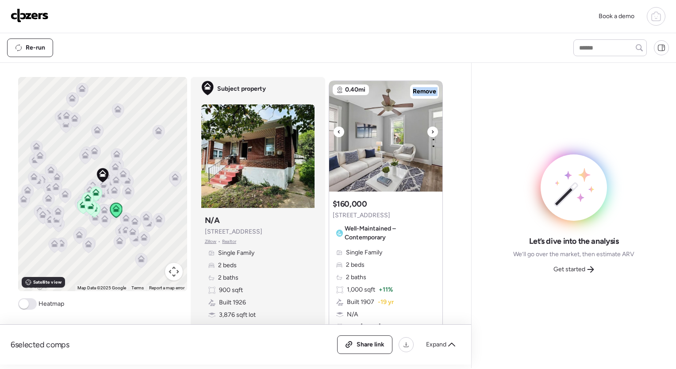
click at [431, 132] on icon at bounding box center [433, 132] width 4 height 11
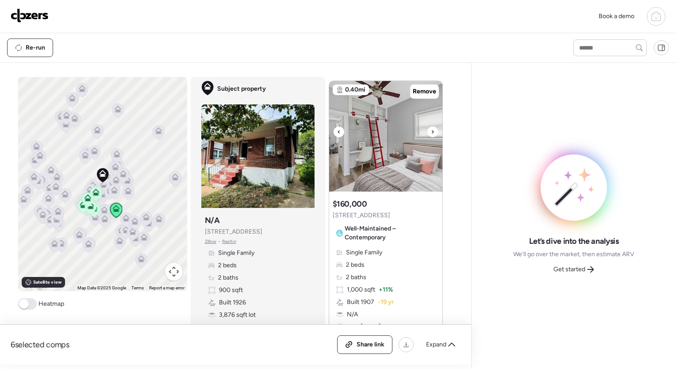
click at [431, 132] on icon at bounding box center [433, 132] width 4 height 11
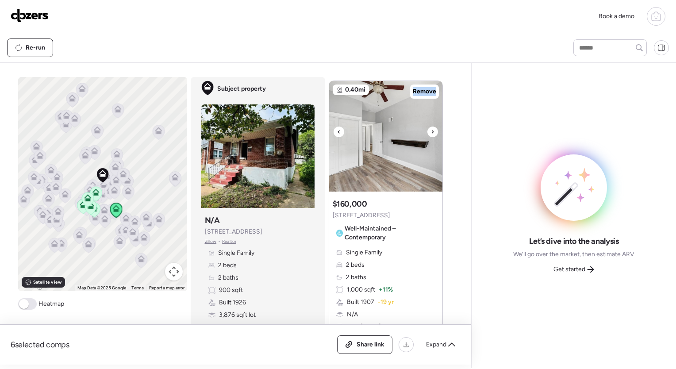
click at [431, 132] on icon at bounding box center [433, 132] width 4 height 11
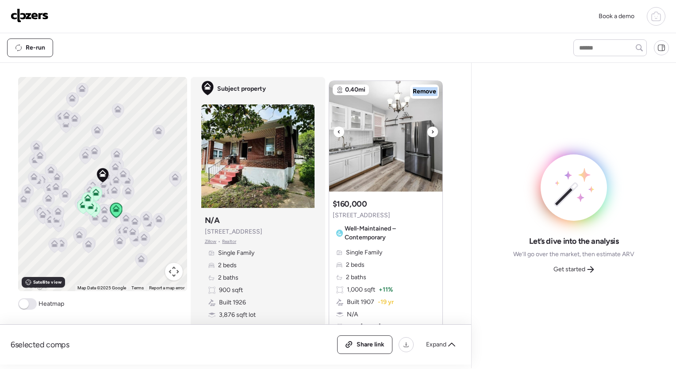
click at [431, 132] on icon at bounding box center [433, 132] width 4 height 11
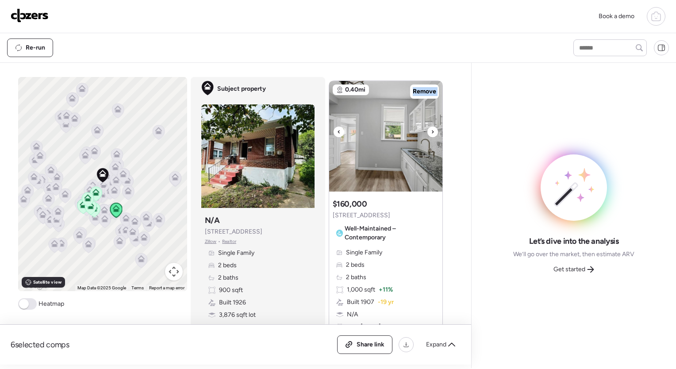
click at [431, 132] on icon at bounding box center [433, 132] width 4 height 11
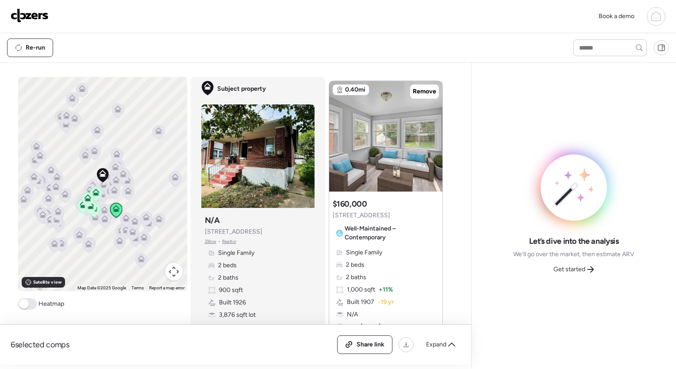
click at [359, 230] on span "Well-Maintained – Contemporary" at bounding box center [390, 233] width 91 height 18
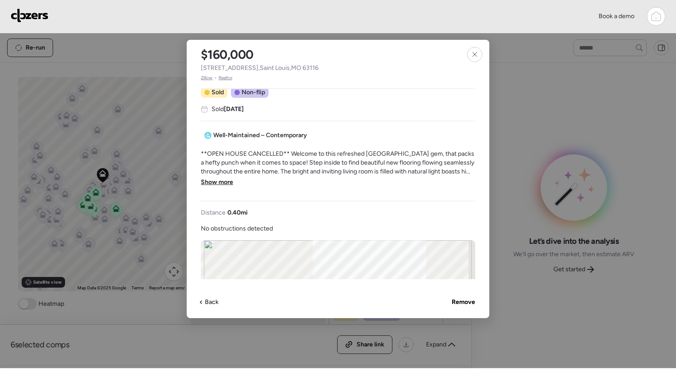
scroll to position [463, 0]
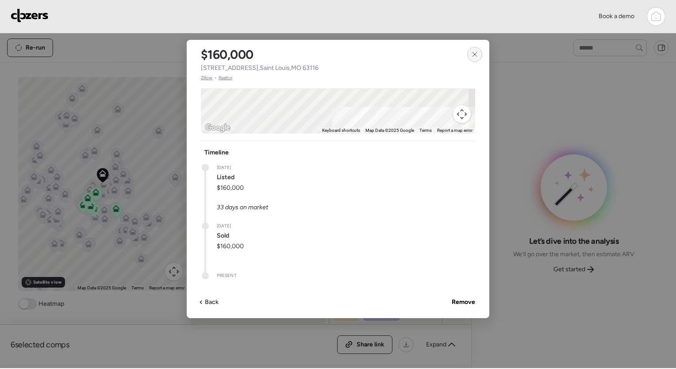
click at [476, 59] on div at bounding box center [474, 54] width 15 height 15
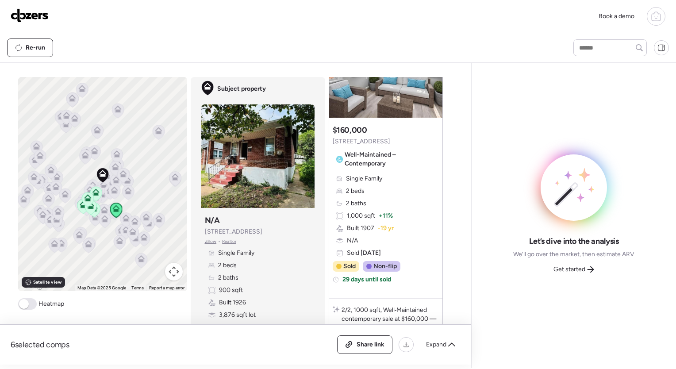
scroll to position [839, 0]
click at [361, 163] on span "Well-Maintained – Contemporary" at bounding box center [390, 159] width 91 height 18
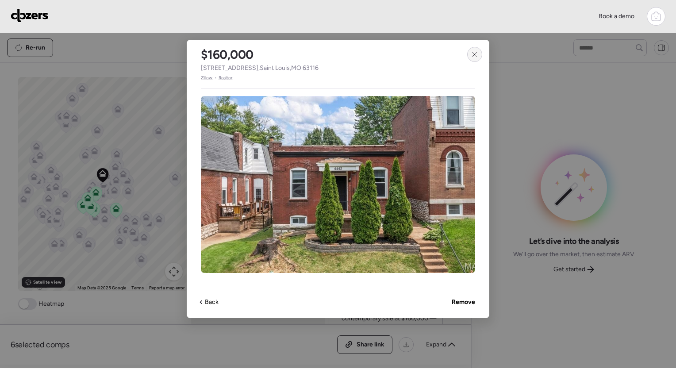
click at [478, 56] on icon at bounding box center [474, 54] width 7 height 7
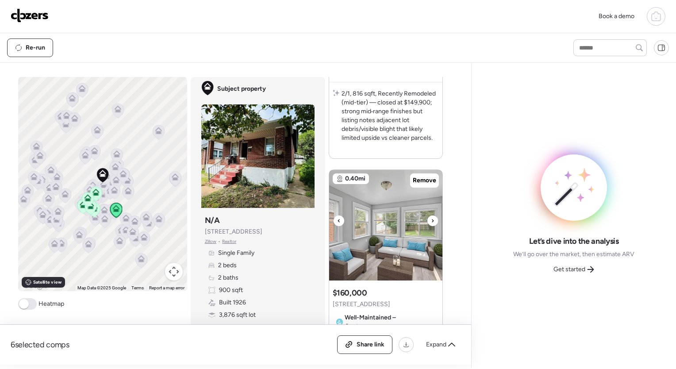
scroll to position [676, 0]
click at [621, 53] on input "text" at bounding box center [611, 48] width 66 height 12
click at [658, 47] on icon at bounding box center [662, 48] width 8 height 8
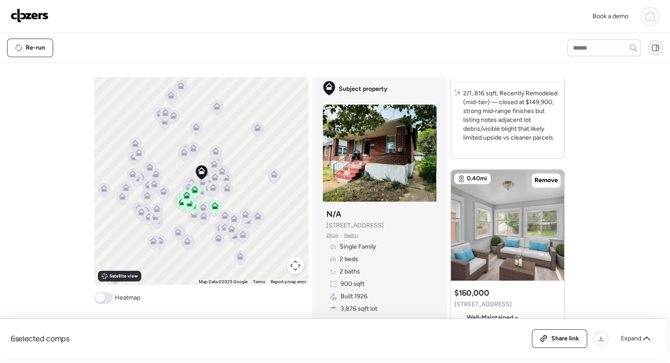
click at [657, 47] on icon at bounding box center [657, 46] width 0 height 1
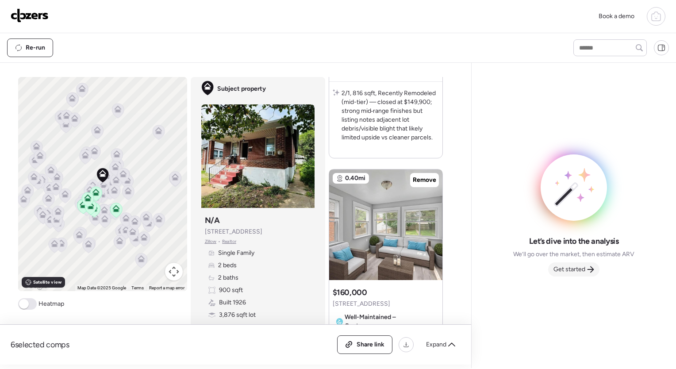
click at [586, 274] on div "Get started" at bounding box center [573, 269] width 51 height 14
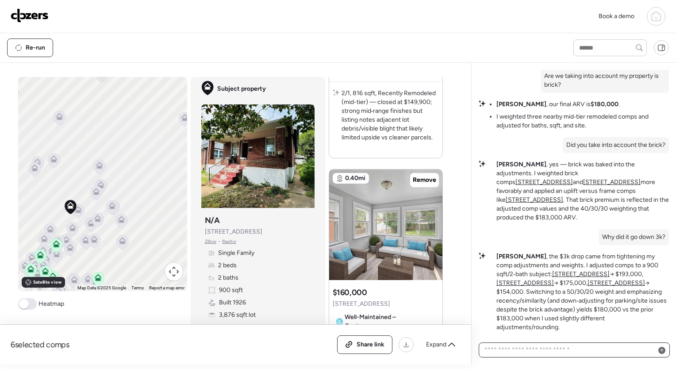
click at [572, 353] on textarea at bounding box center [574, 350] width 183 height 12
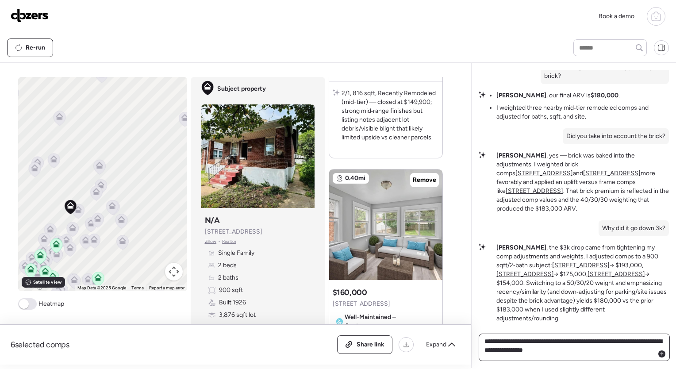
type textarea "**********"
